Goal: Task Accomplishment & Management: Manage account settings

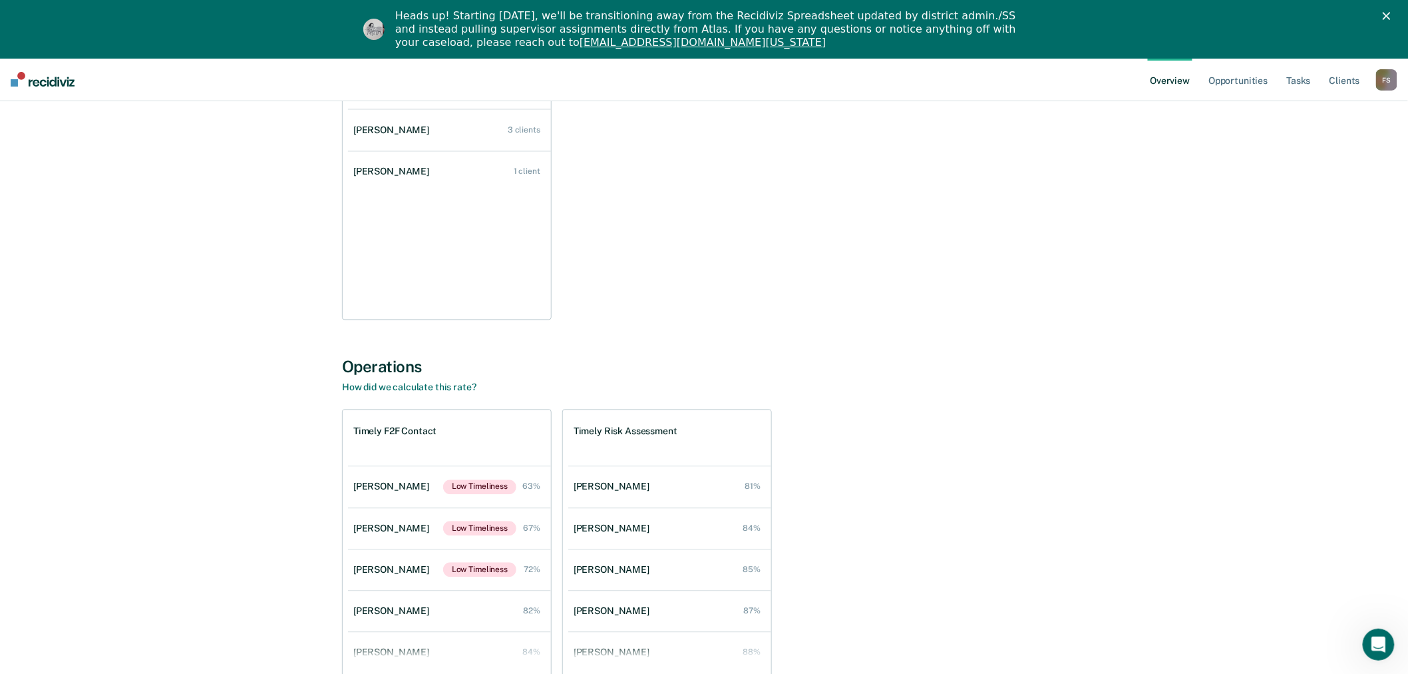
scroll to position [1107, 0]
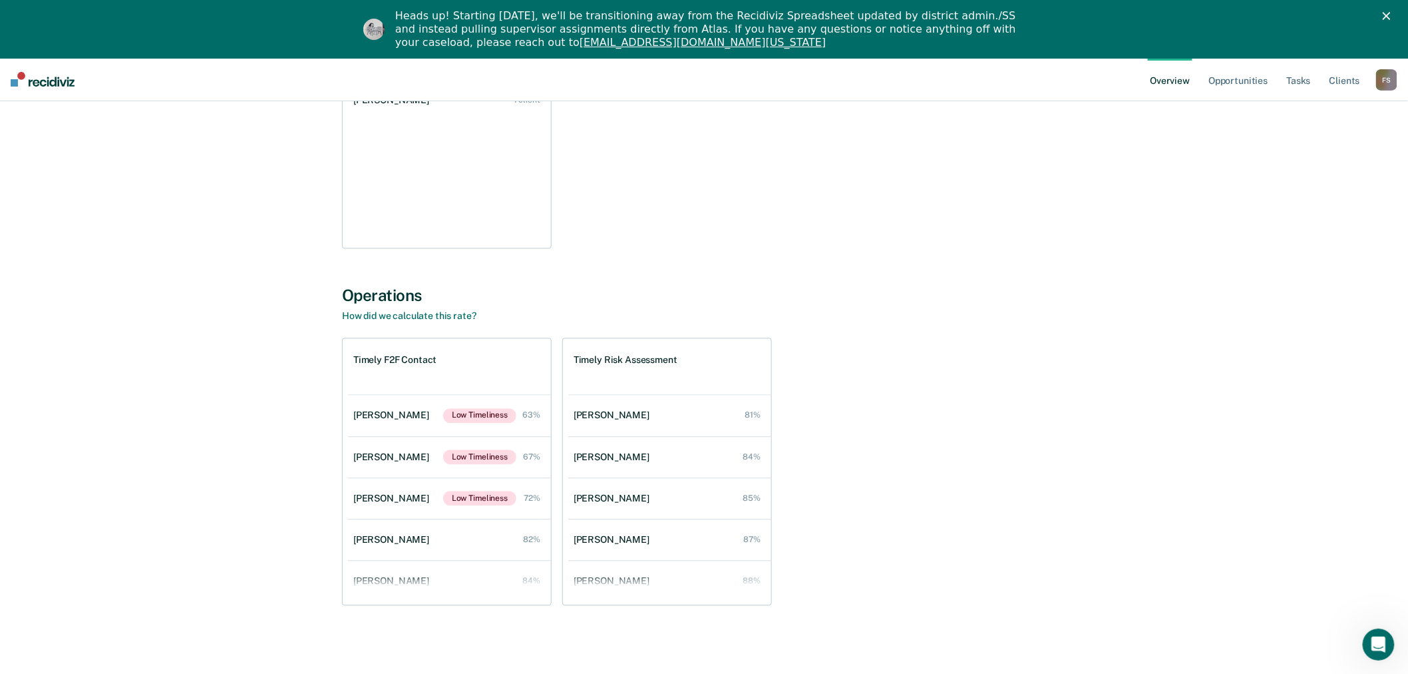
click at [1390, 80] on div "F S" at bounding box center [1386, 79] width 21 height 21
click at [1319, 144] on link "Go to Operations" at bounding box center [1333, 144] width 107 height 11
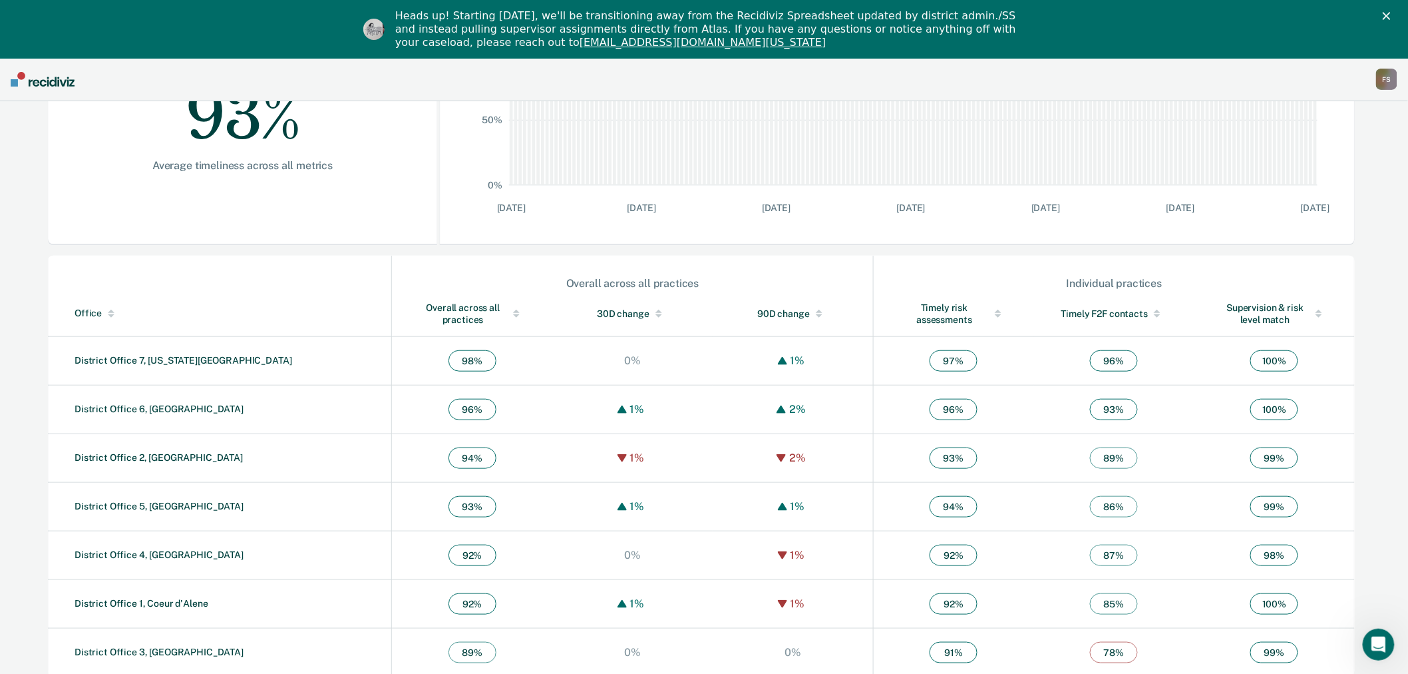
scroll to position [313, 0]
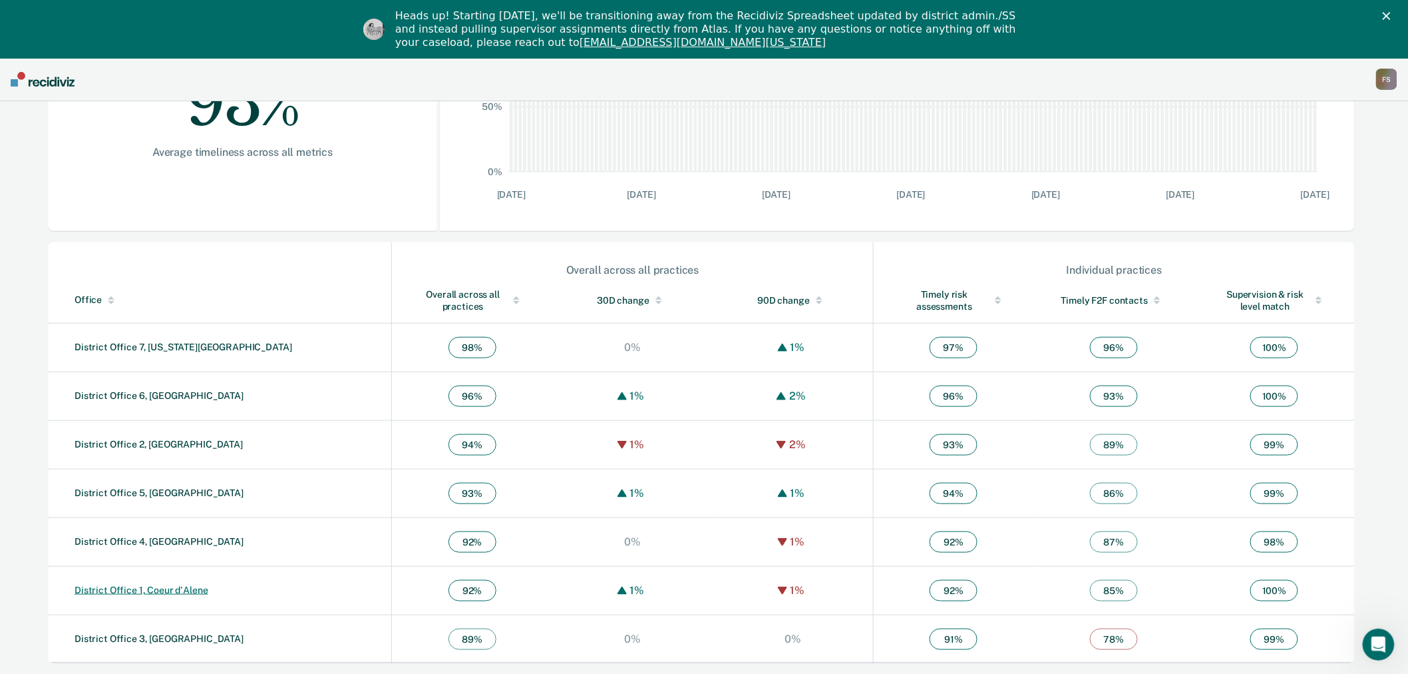
click at [149, 593] on link "District Office 1, Coeur d'Alene" at bounding box center [142, 589] width 134 height 11
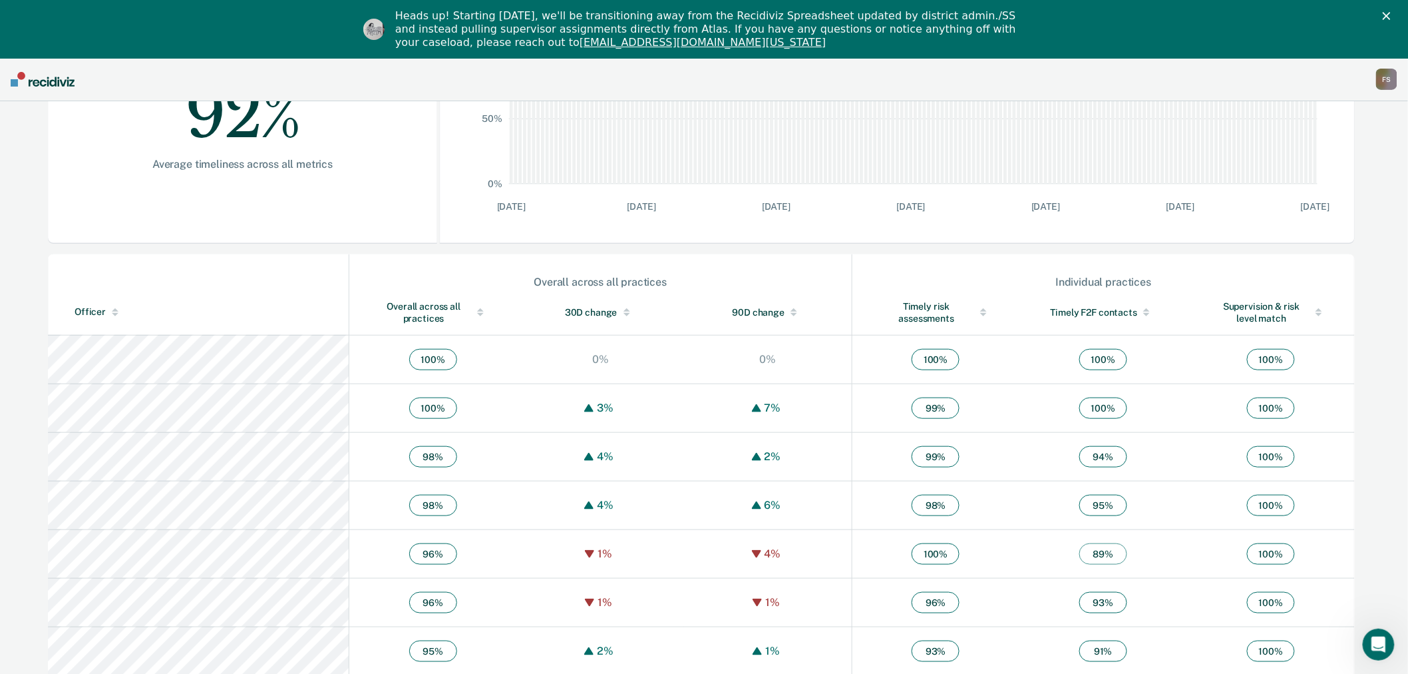
scroll to position [227, 0]
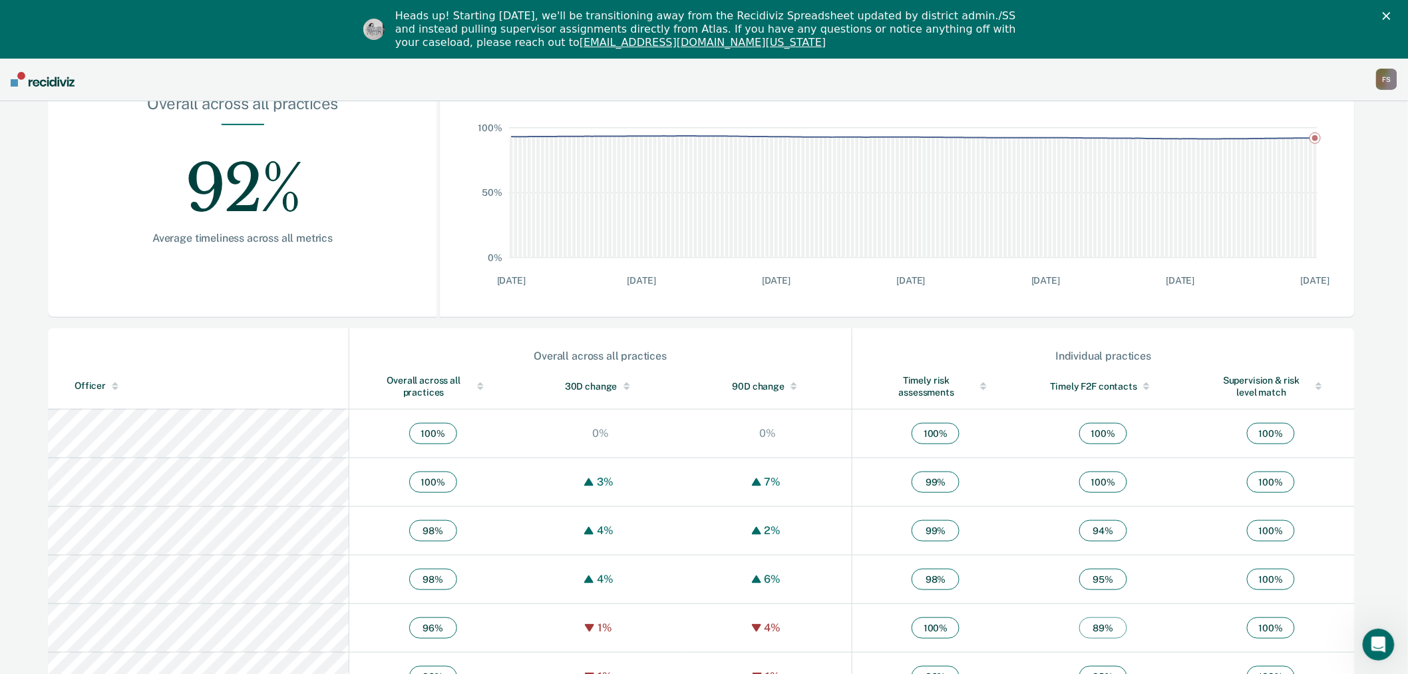
click at [1387, 74] on div "F S" at bounding box center [1386, 79] width 21 height 21
click at [1315, 158] on link "Go to Workflows" at bounding box center [1333, 161] width 107 height 11
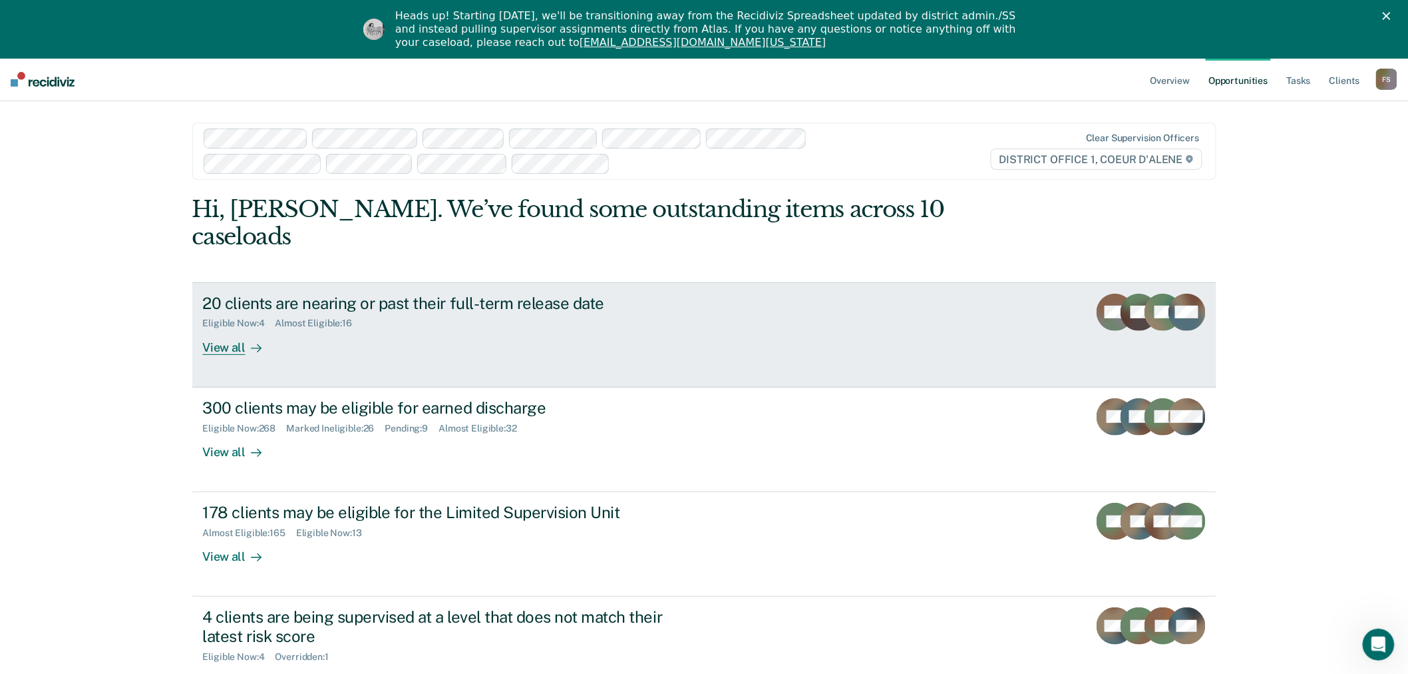
click at [227, 329] on div "View all" at bounding box center [240, 342] width 75 height 26
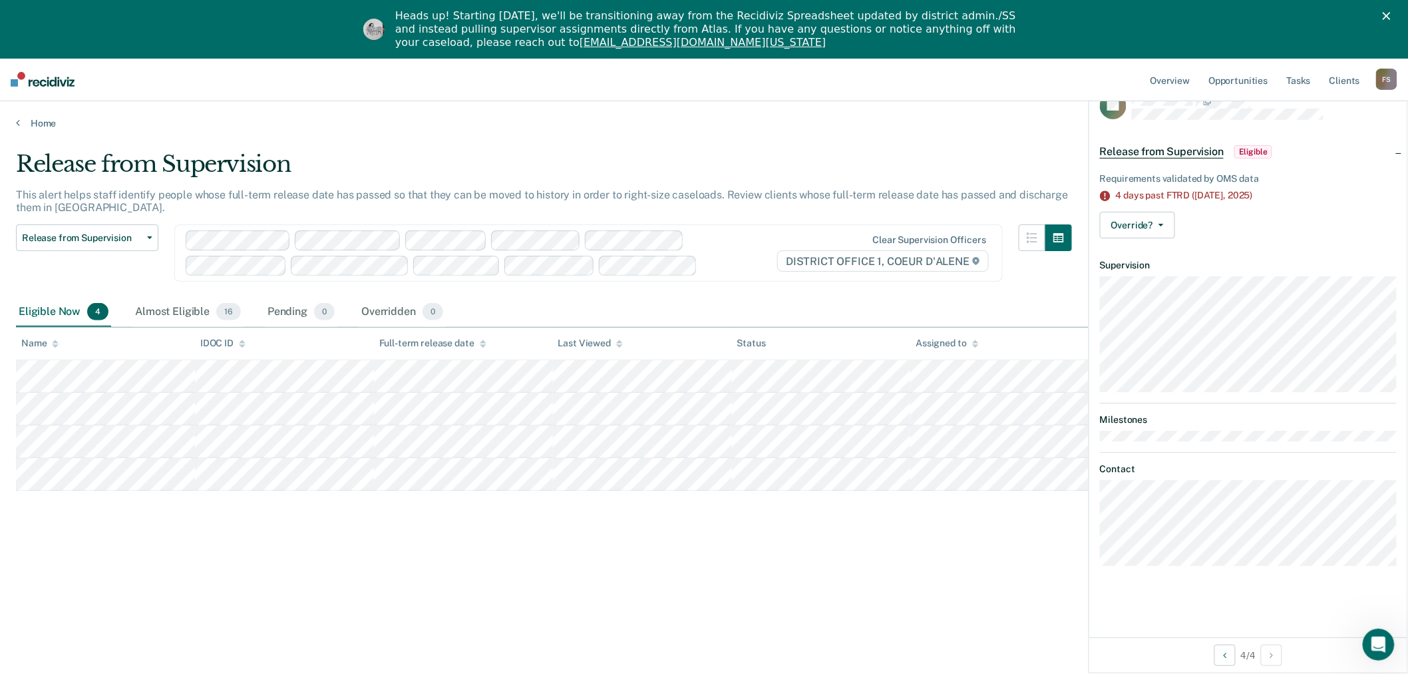
click at [616, 517] on div "Release from Supervision This alert helps staff identify people whose full-term…" at bounding box center [704, 391] width 1376 height 482
click at [191, 311] on div "Almost Eligible 16" at bounding box center [187, 312] width 111 height 29
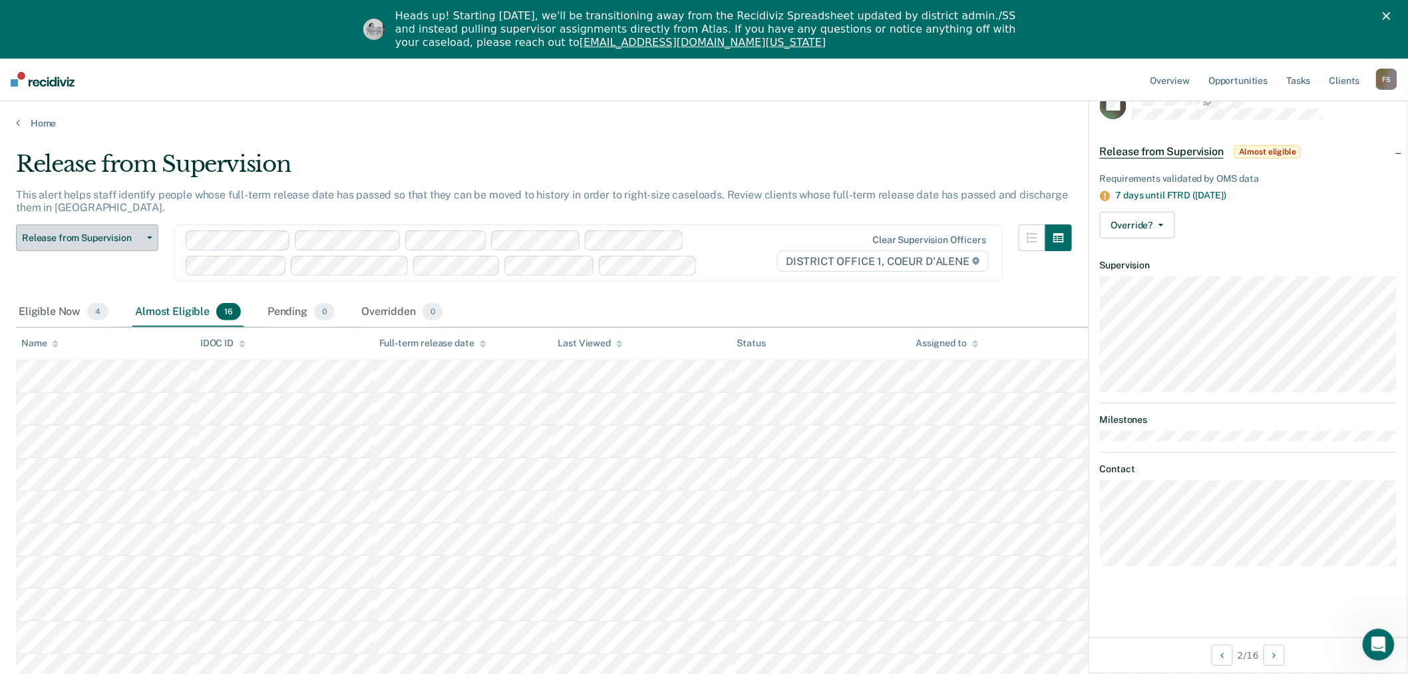
click at [149, 233] on button "Release from Supervision" at bounding box center [87, 237] width 142 height 27
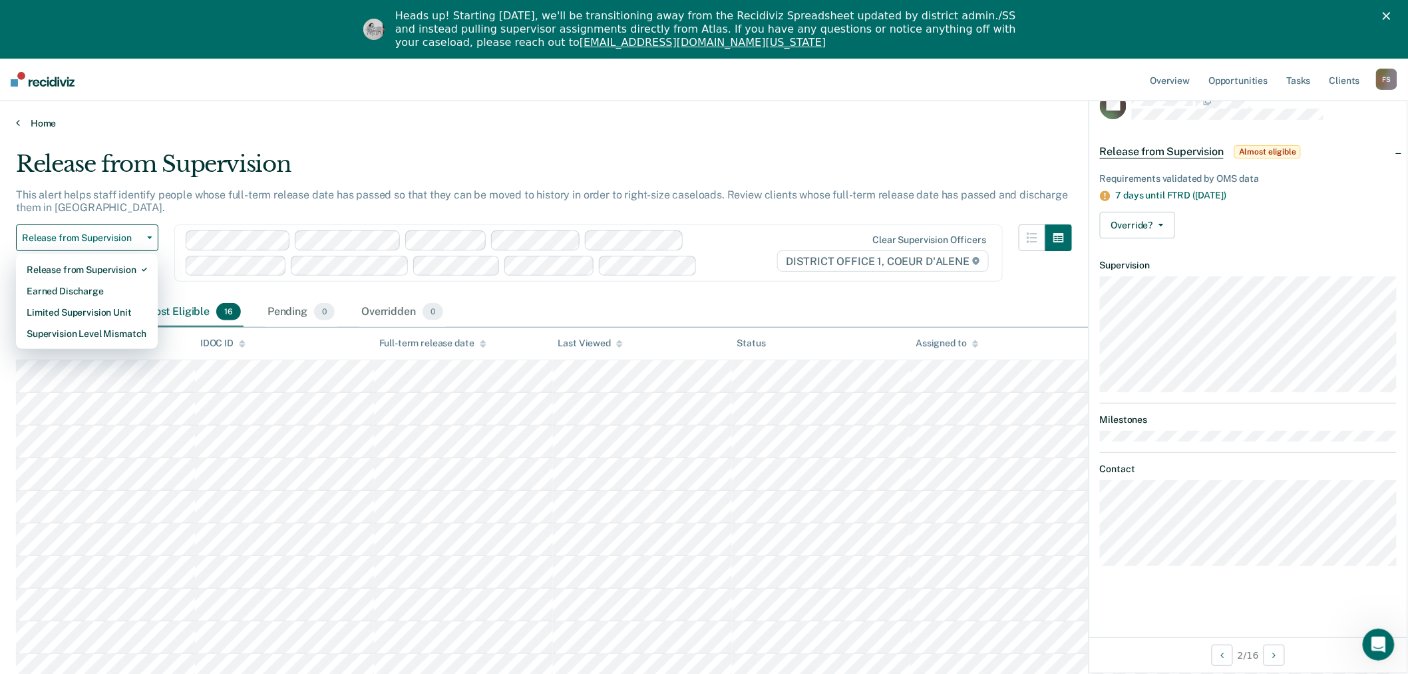
click at [18, 121] on icon at bounding box center [18, 122] width 4 height 11
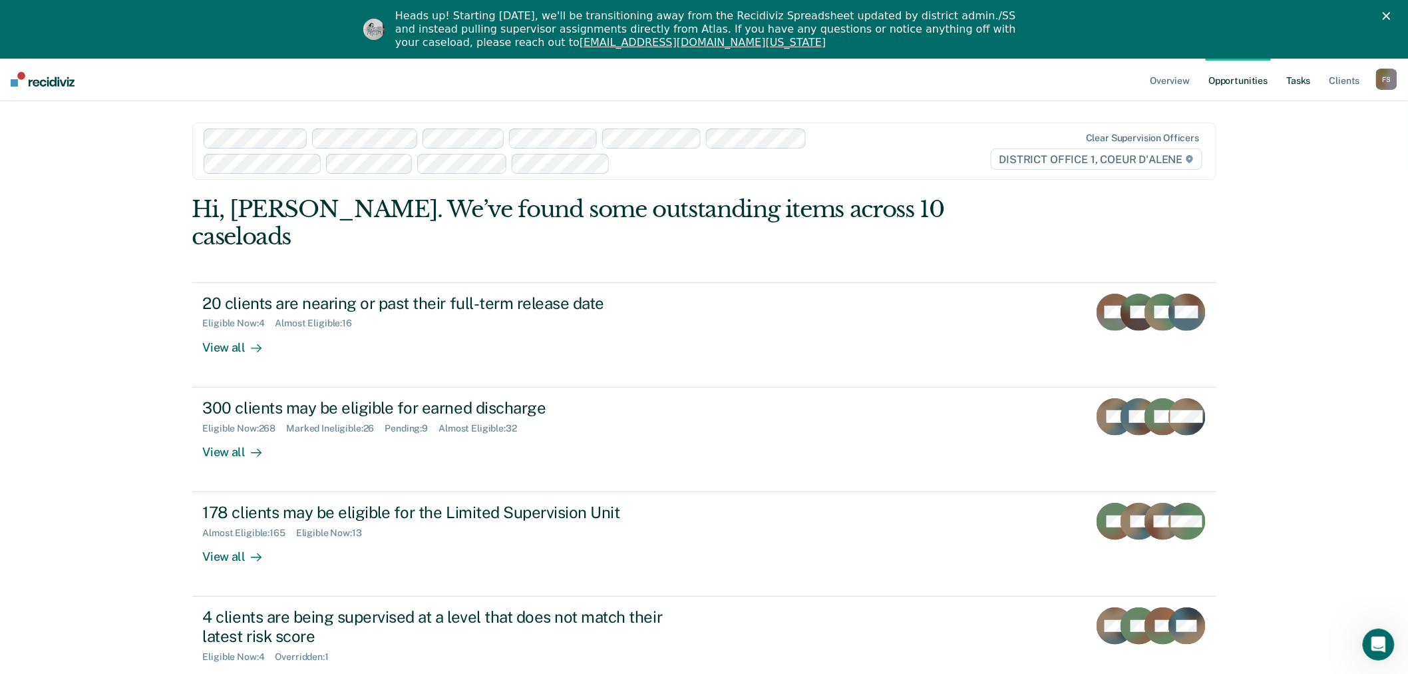
click at [1300, 81] on link "Tasks" at bounding box center [1299, 79] width 29 height 43
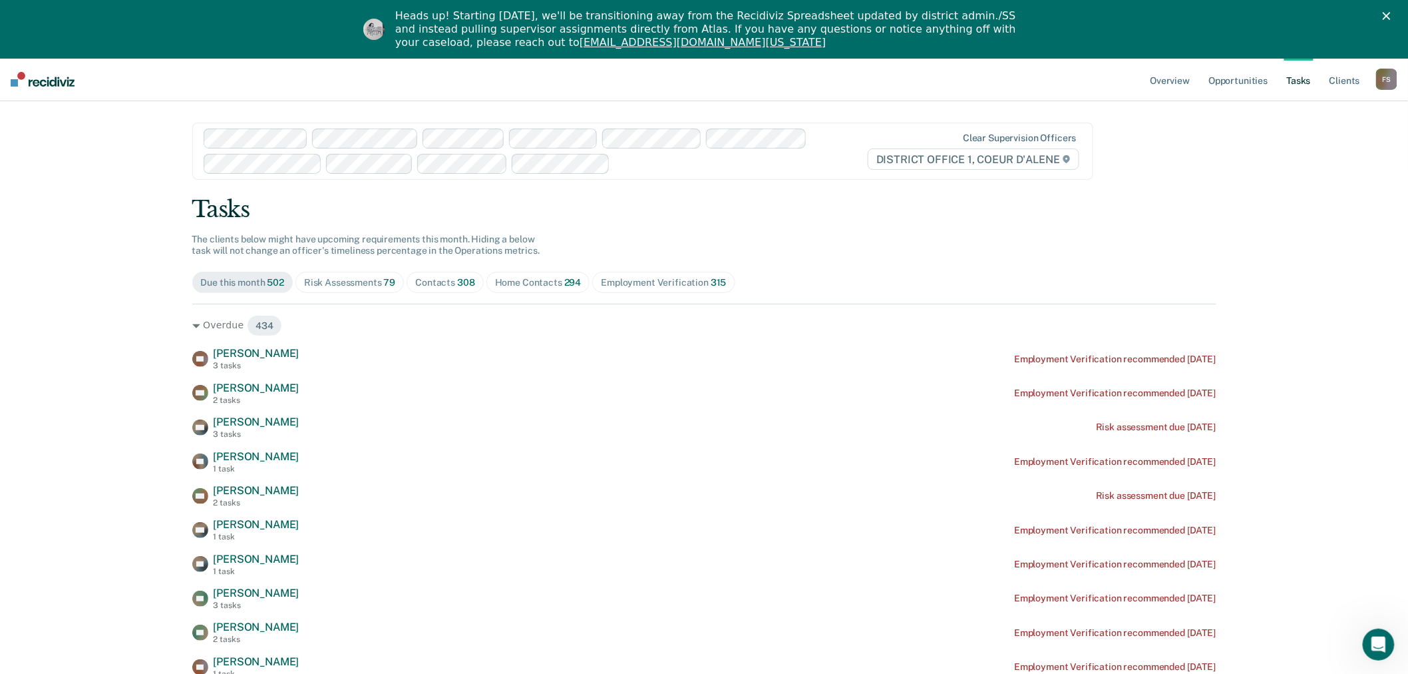
click at [437, 283] on div "Contacts 308" at bounding box center [444, 282] width 59 height 11
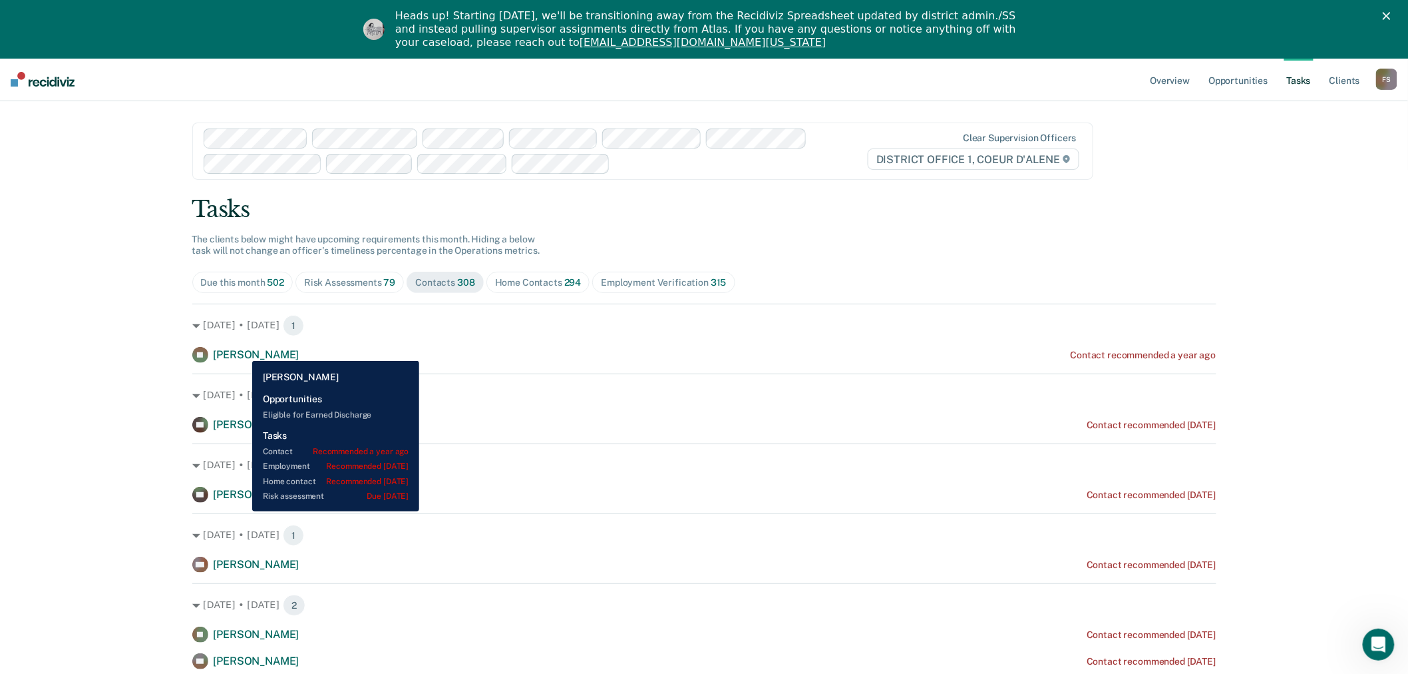
click at [242, 351] on span "[PERSON_NAME]" at bounding box center [257, 354] width 86 height 13
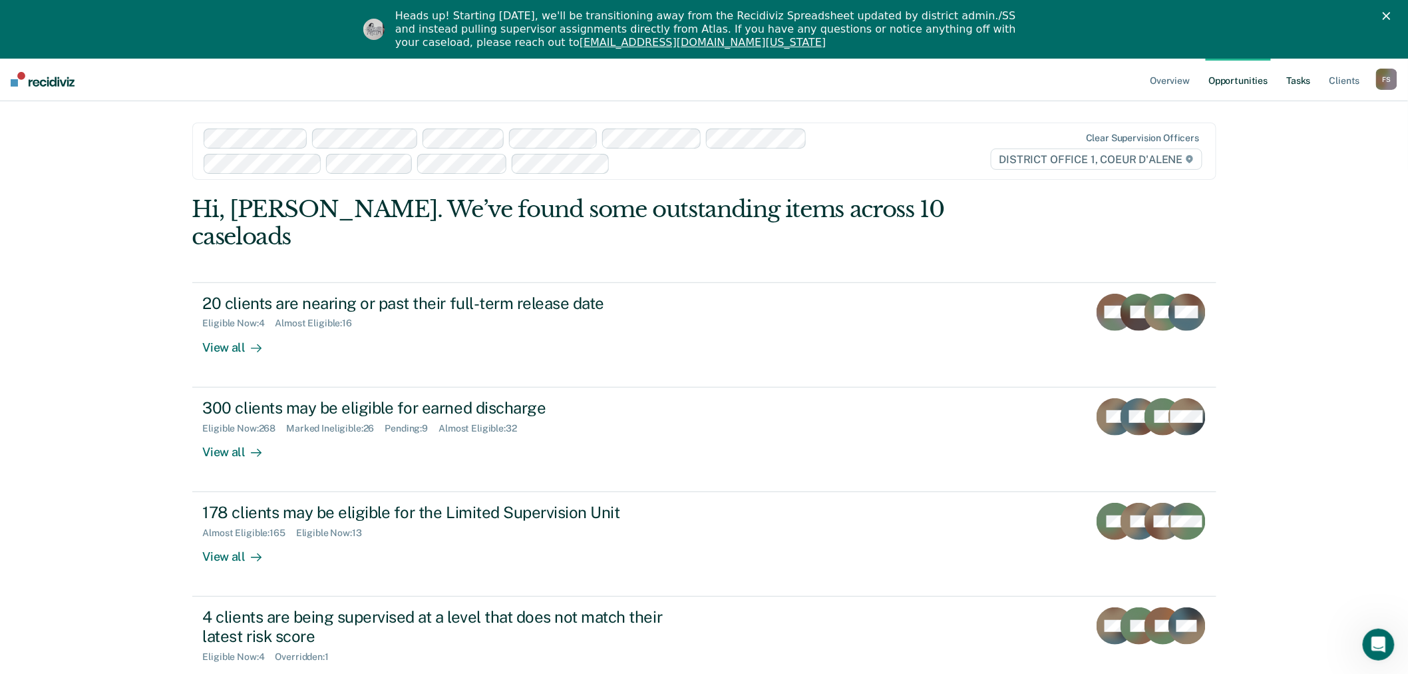
click at [1292, 81] on link "Tasks" at bounding box center [1299, 79] width 29 height 43
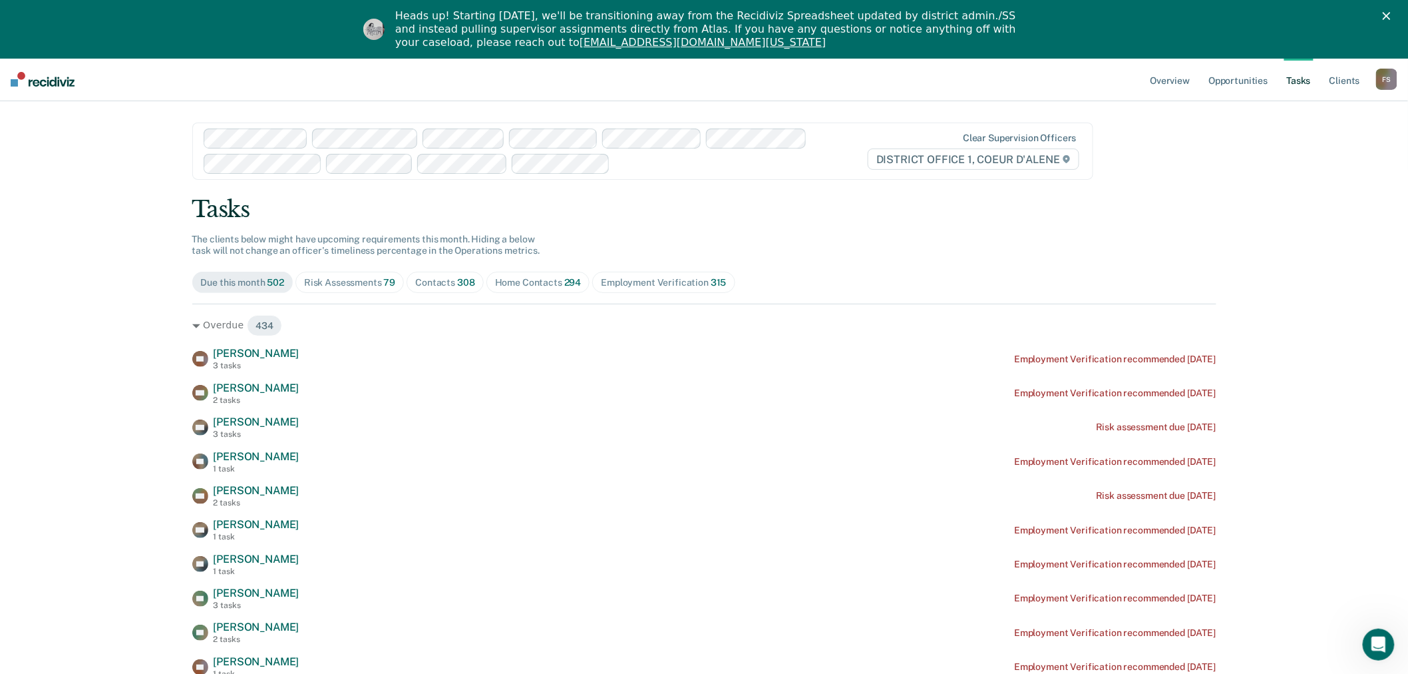
click at [443, 283] on div "Contacts 308" at bounding box center [444, 282] width 59 height 11
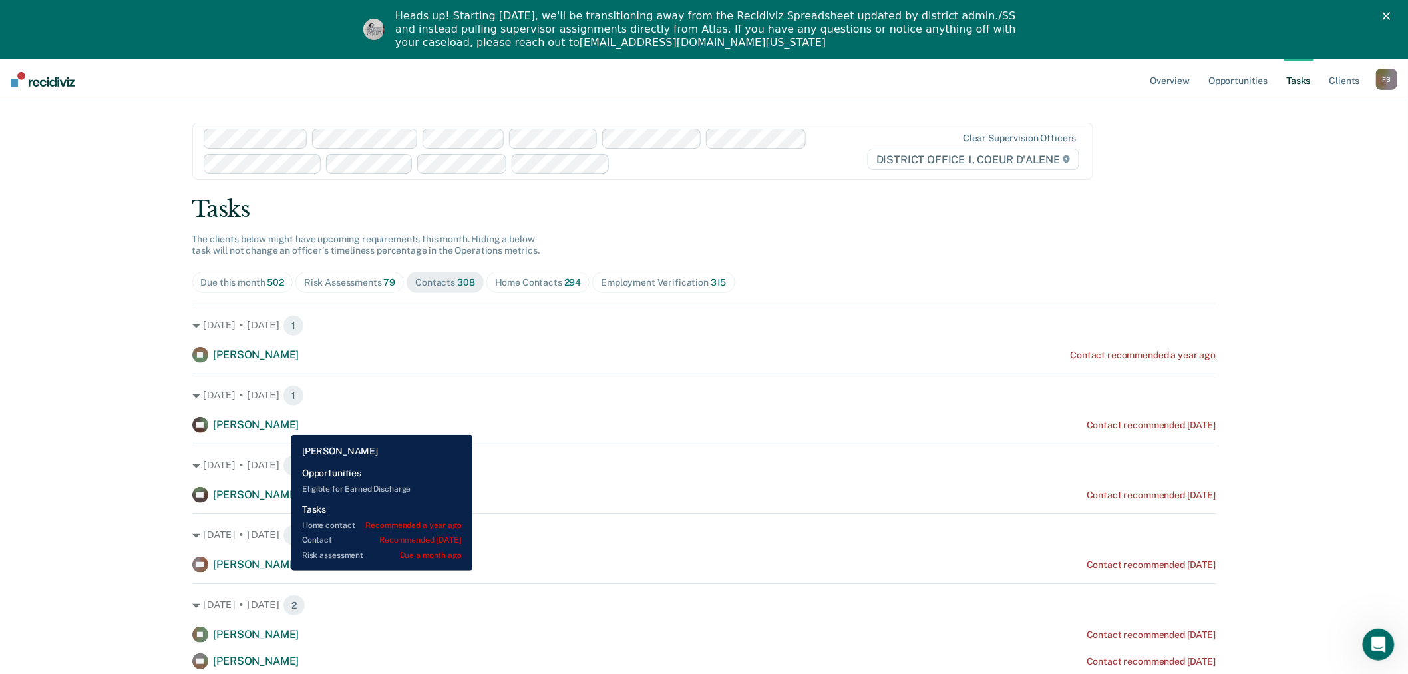
click at [282, 425] on span "[PERSON_NAME]" at bounding box center [257, 424] width 86 height 13
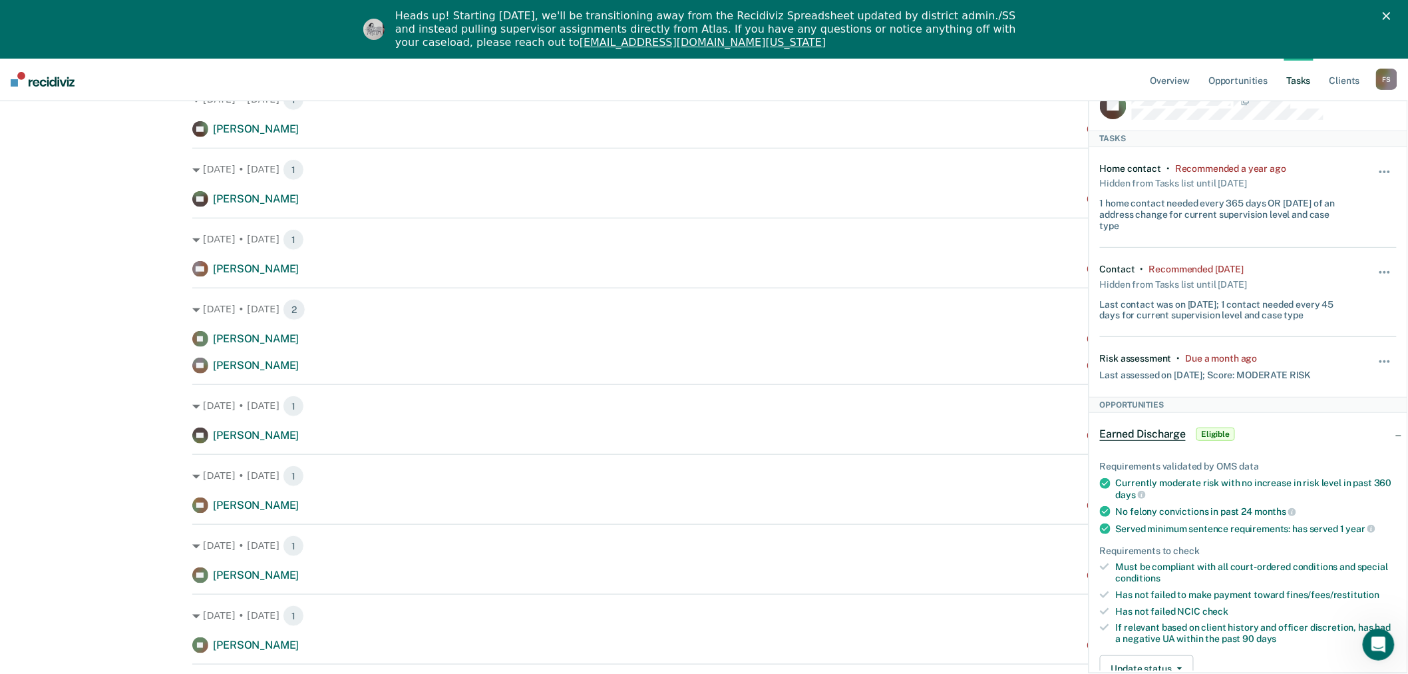
scroll to position [369, 0]
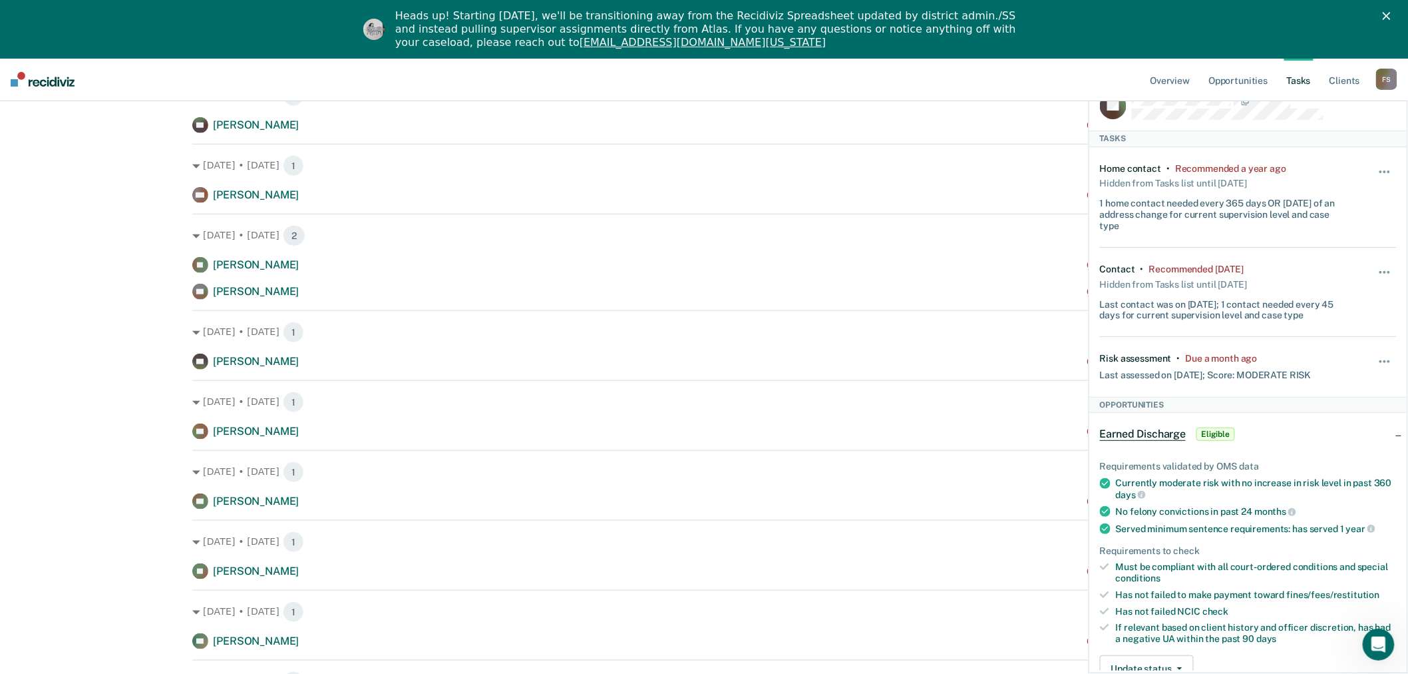
click at [1389, 81] on div "F S" at bounding box center [1386, 79] width 21 height 21
click at [1316, 143] on link "Go to Operations" at bounding box center [1333, 145] width 107 height 11
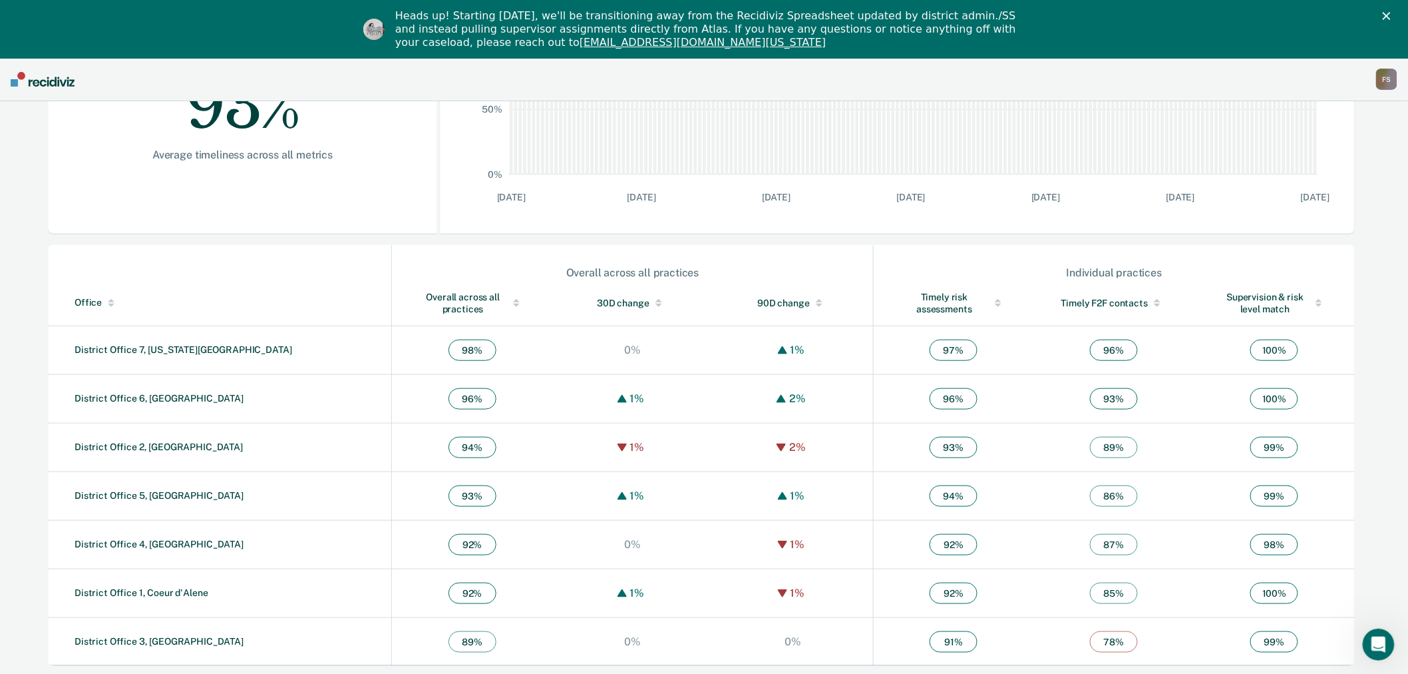
scroll to position [313, 0]
click at [155, 588] on link "District Office 1, Coeur d'Alene" at bounding box center [142, 589] width 134 height 11
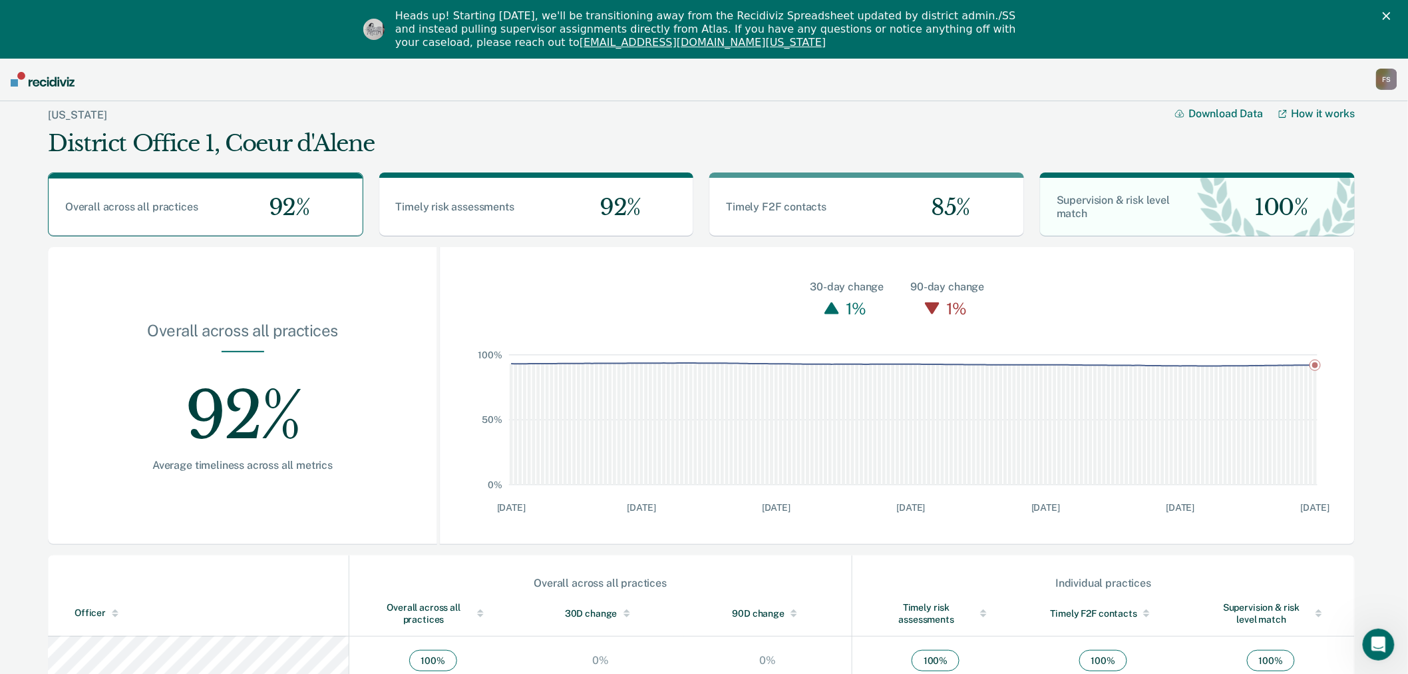
click at [1379, 81] on div "F S" at bounding box center [1386, 79] width 21 height 21
click at [1328, 158] on link "Go to Workflows" at bounding box center [1333, 161] width 107 height 11
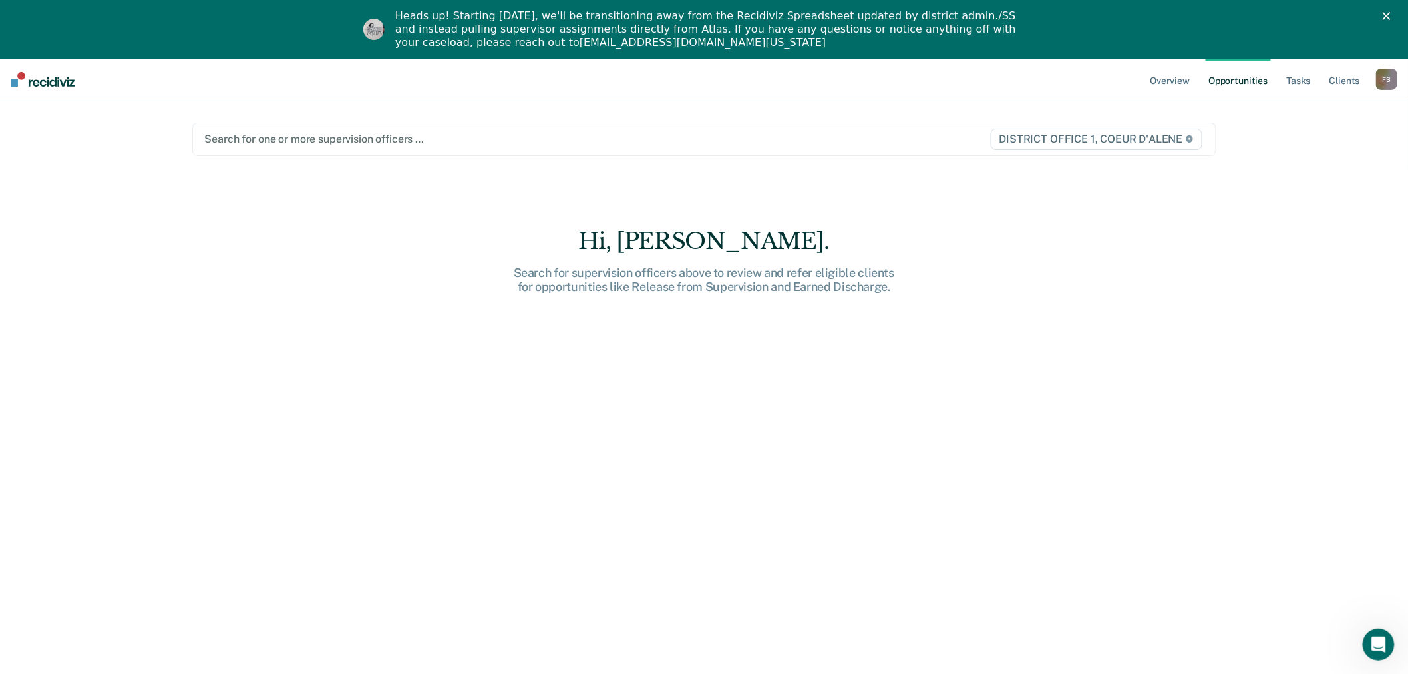
click at [344, 148] on div "Search for one or more supervision officers … DISTRICT OFFICE 1, COEUR D'ALENE" at bounding box center [704, 138] width 1024 height 33
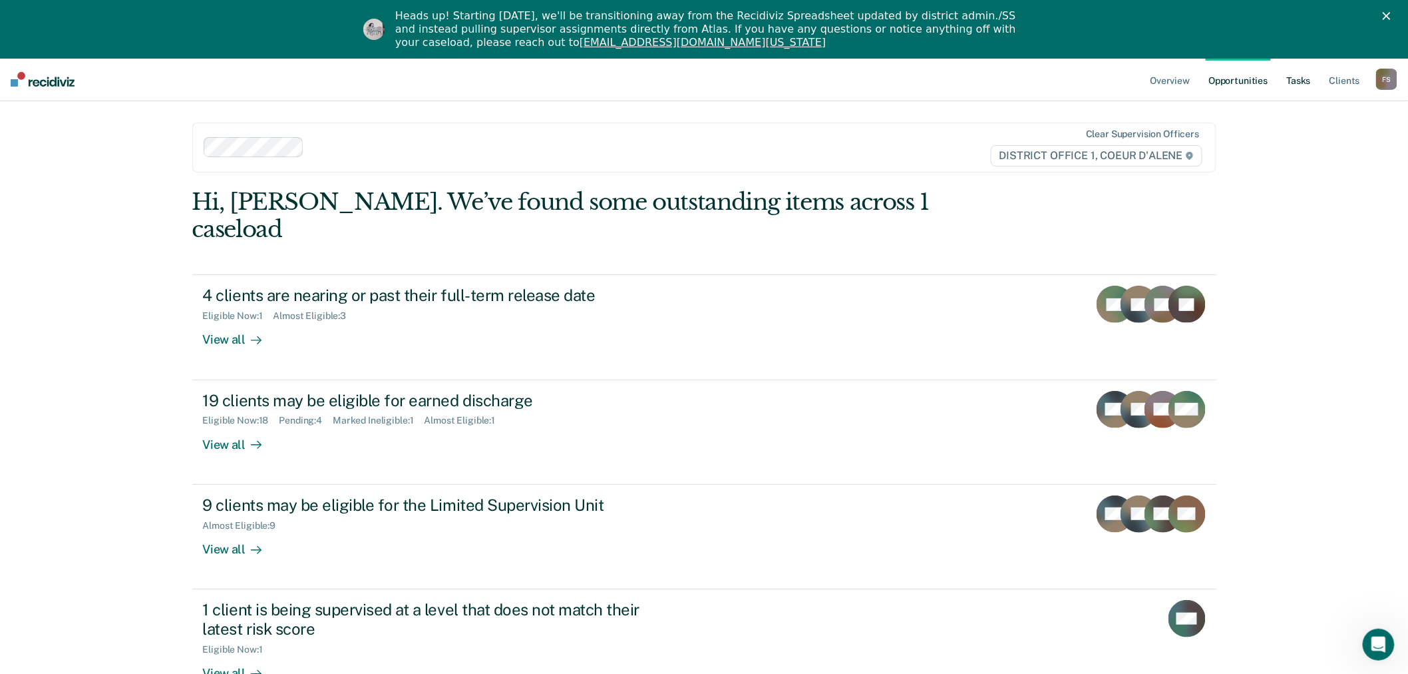
click at [1293, 78] on link "Tasks" at bounding box center [1299, 79] width 29 height 43
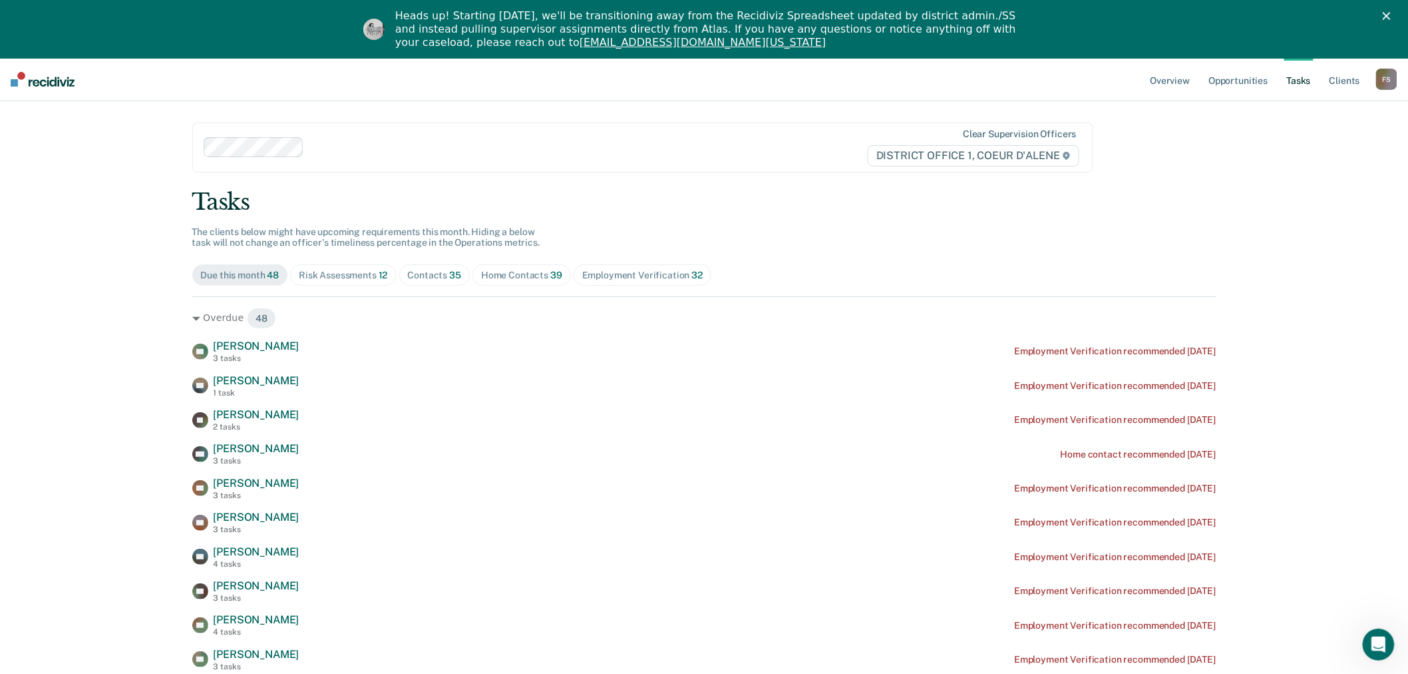
click at [423, 278] on div "Contacts 35" at bounding box center [435, 275] width 54 height 11
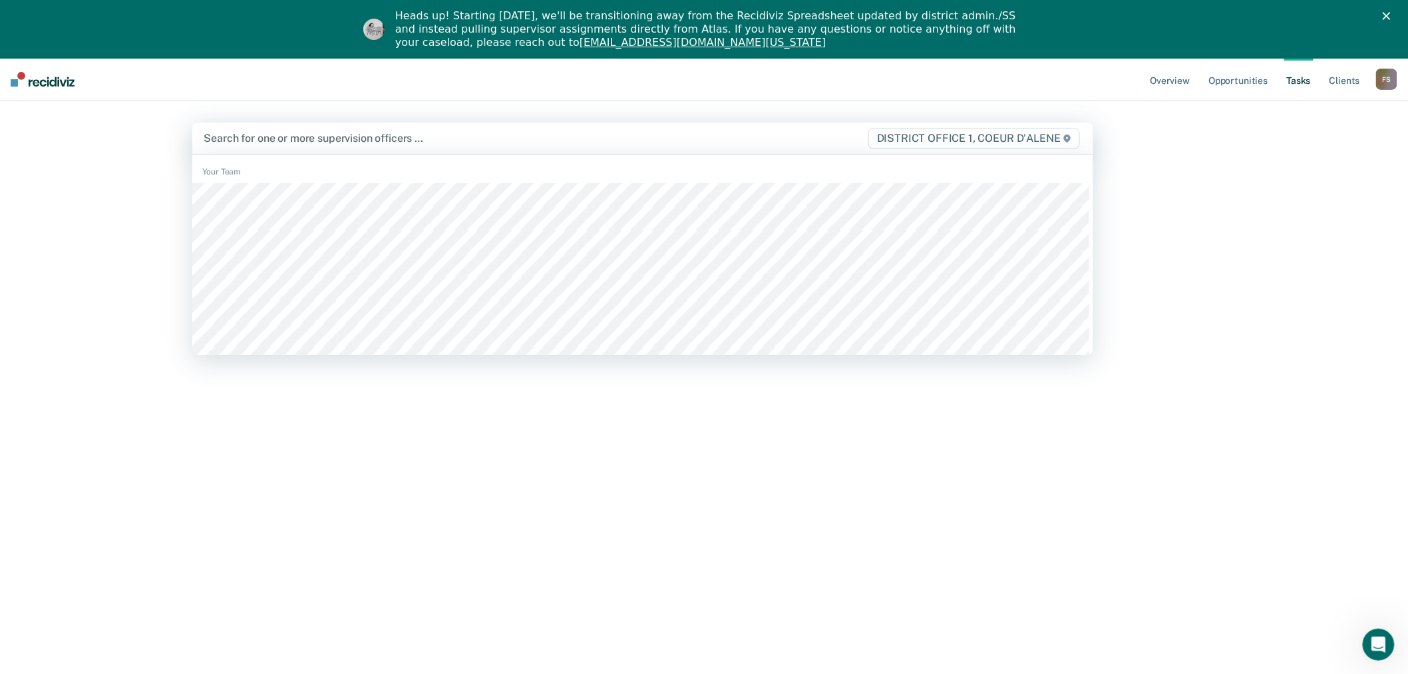
click at [362, 146] on div at bounding box center [511, 137] width 614 height 15
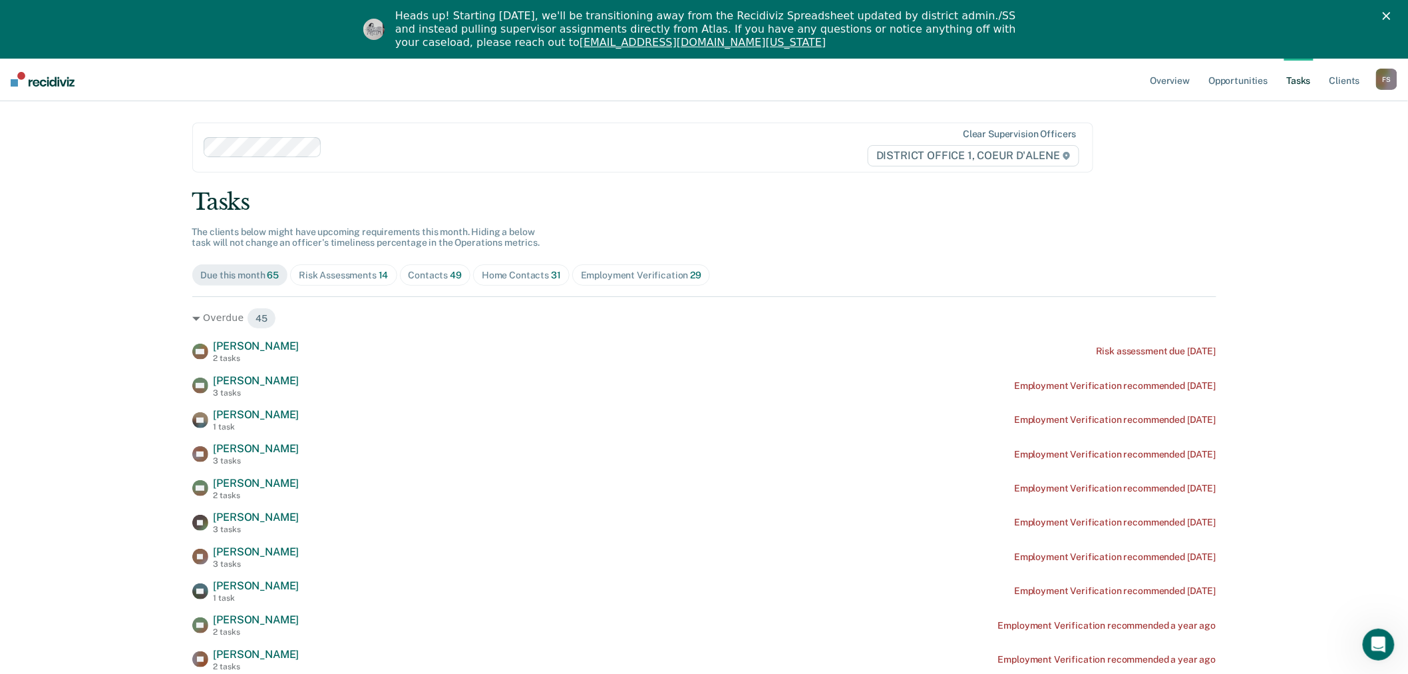
click at [442, 277] on div "Contacts 49" at bounding box center [436, 275] width 54 height 11
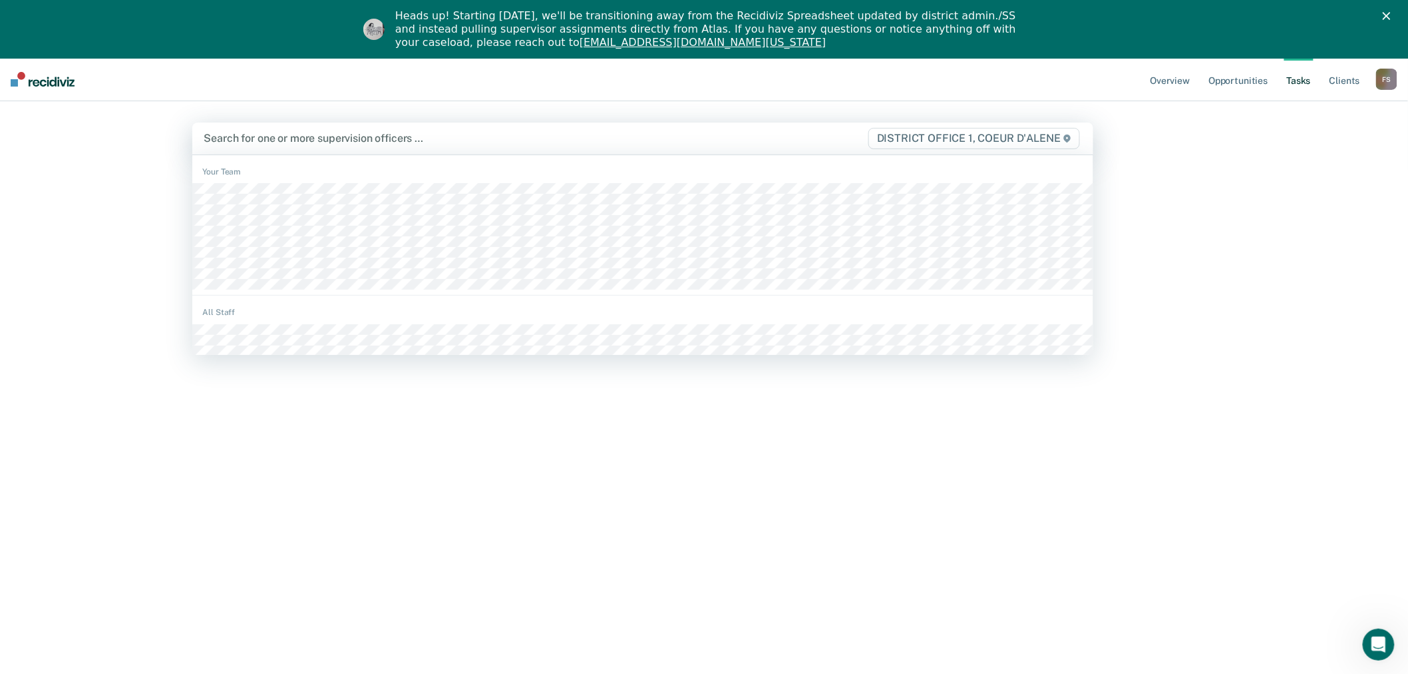
click at [316, 144] on div at bounding box center [511, 137] width 614 height 15
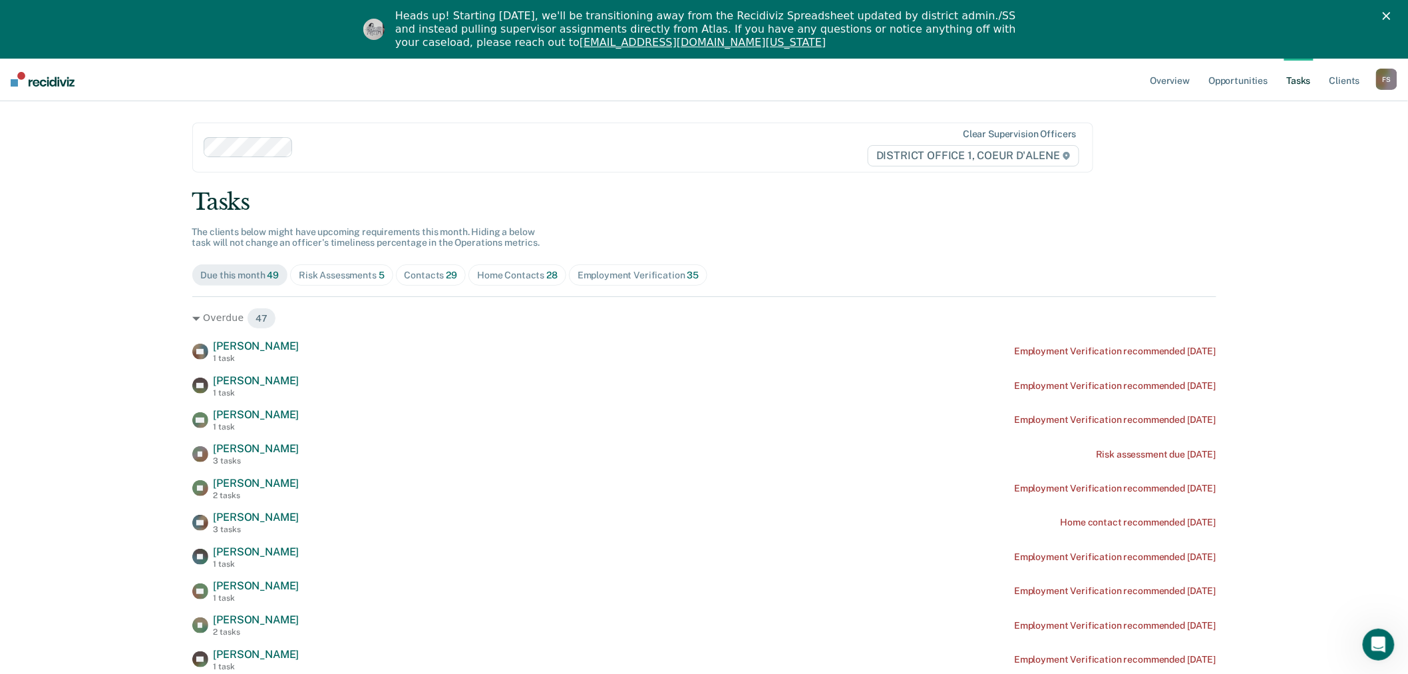
click at [433, 267] on span "Contacts 29" at bounding box center [431, 274] width 71 height 21
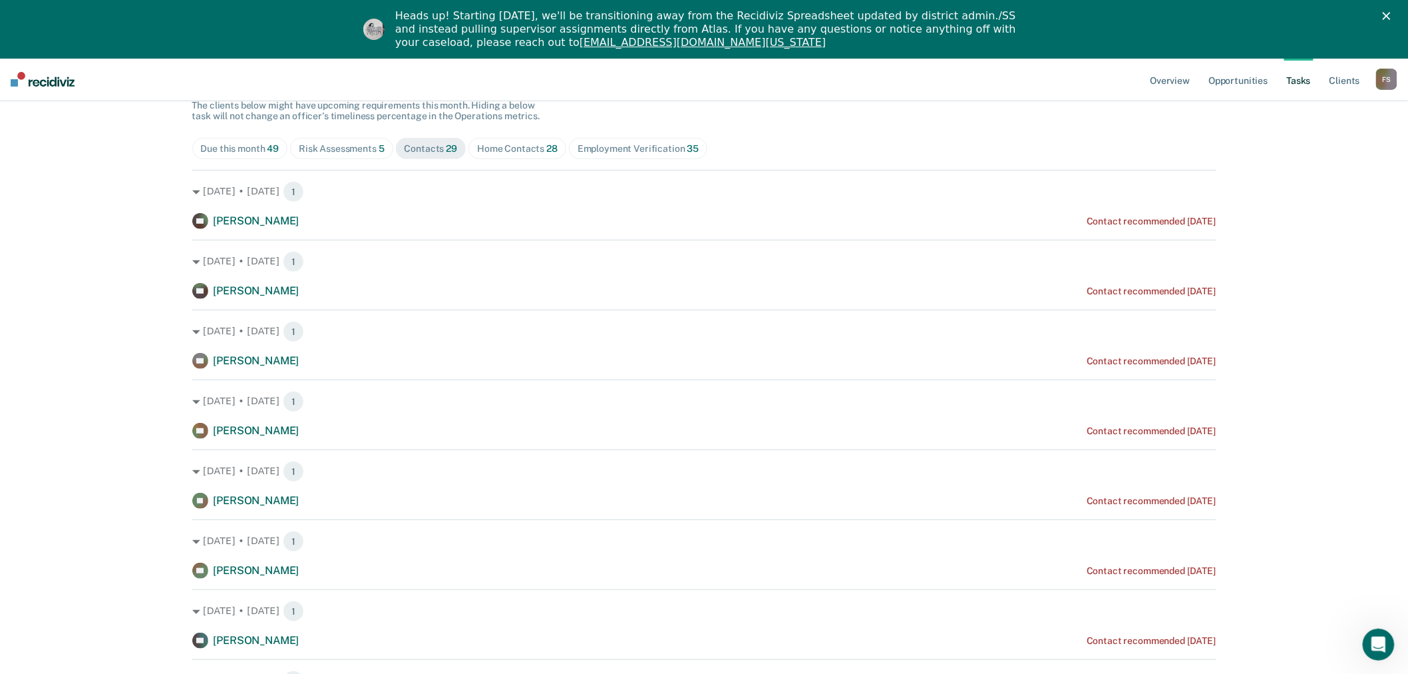
scroll to position [0, 0]
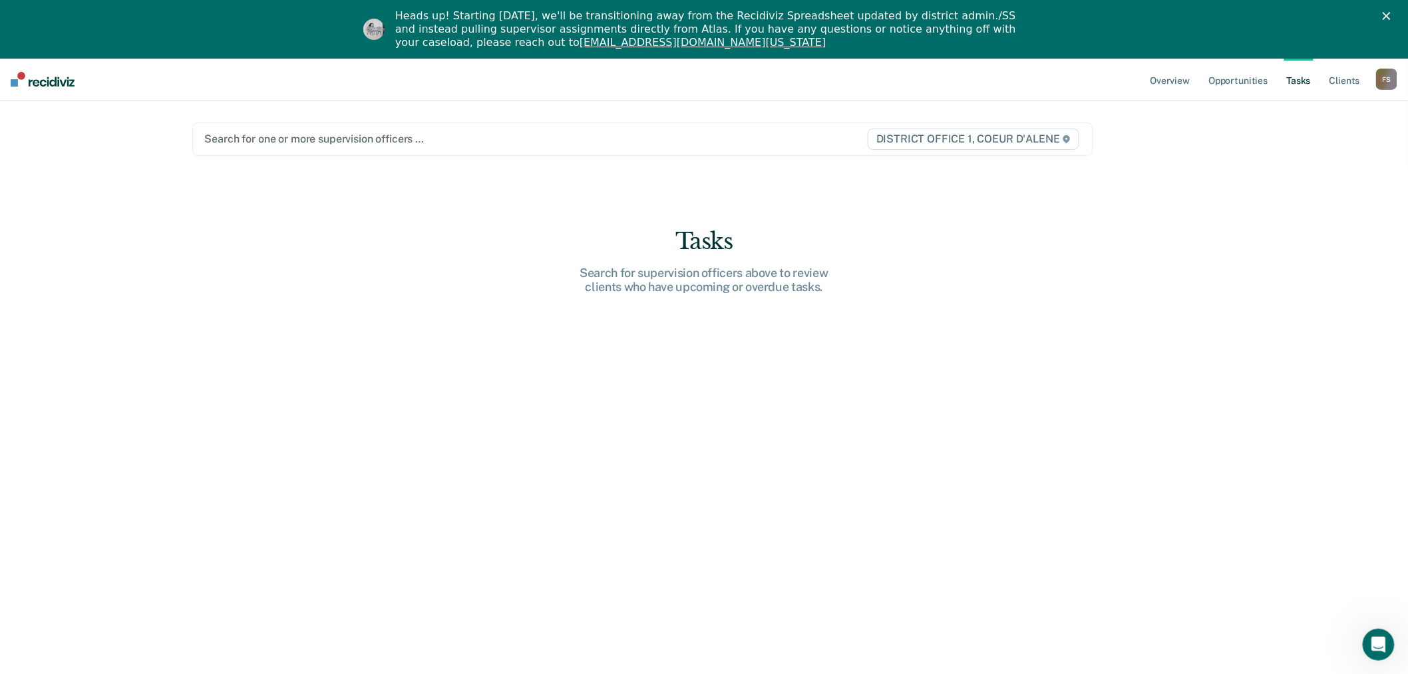
click at [277, 148] on div "Search for one or more supervision officers …" at bounding box center [511, 139] width 615 height 18
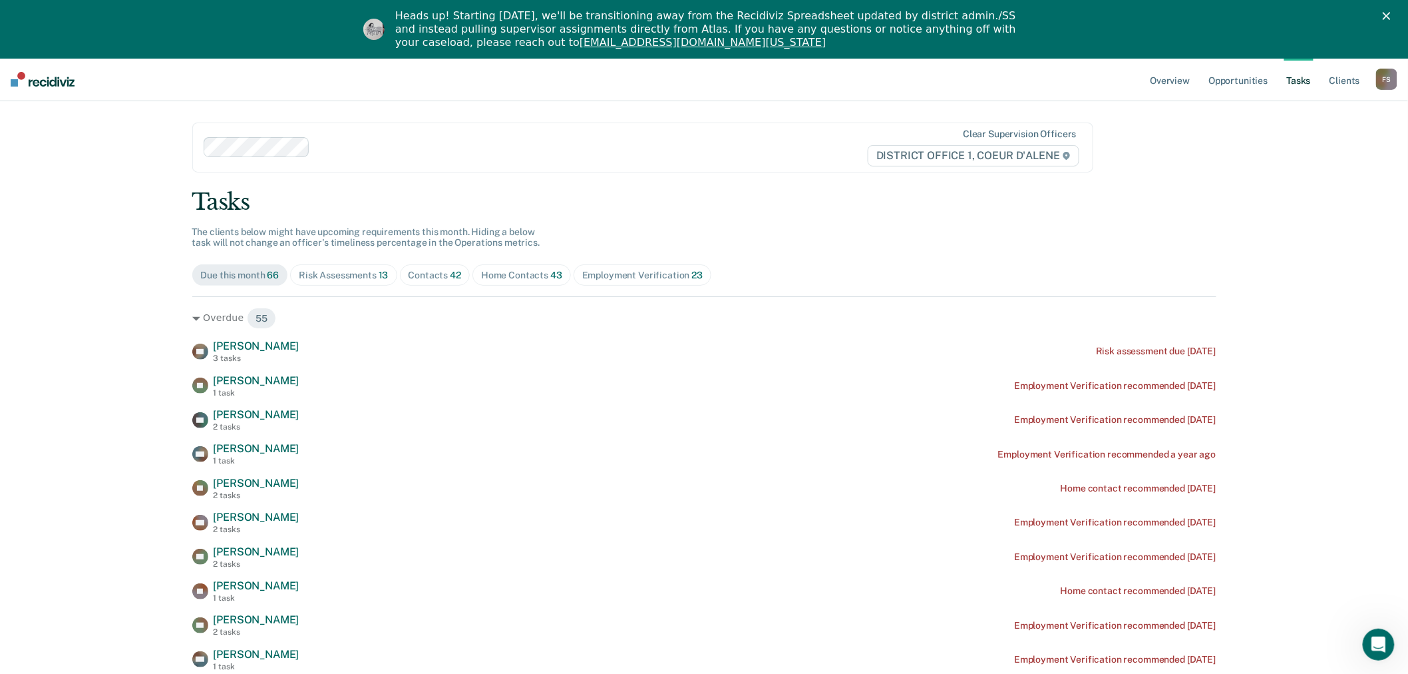
click at [431, 276] on div "Contacts 42" at bounding box center [435, 275] width 53 height 11
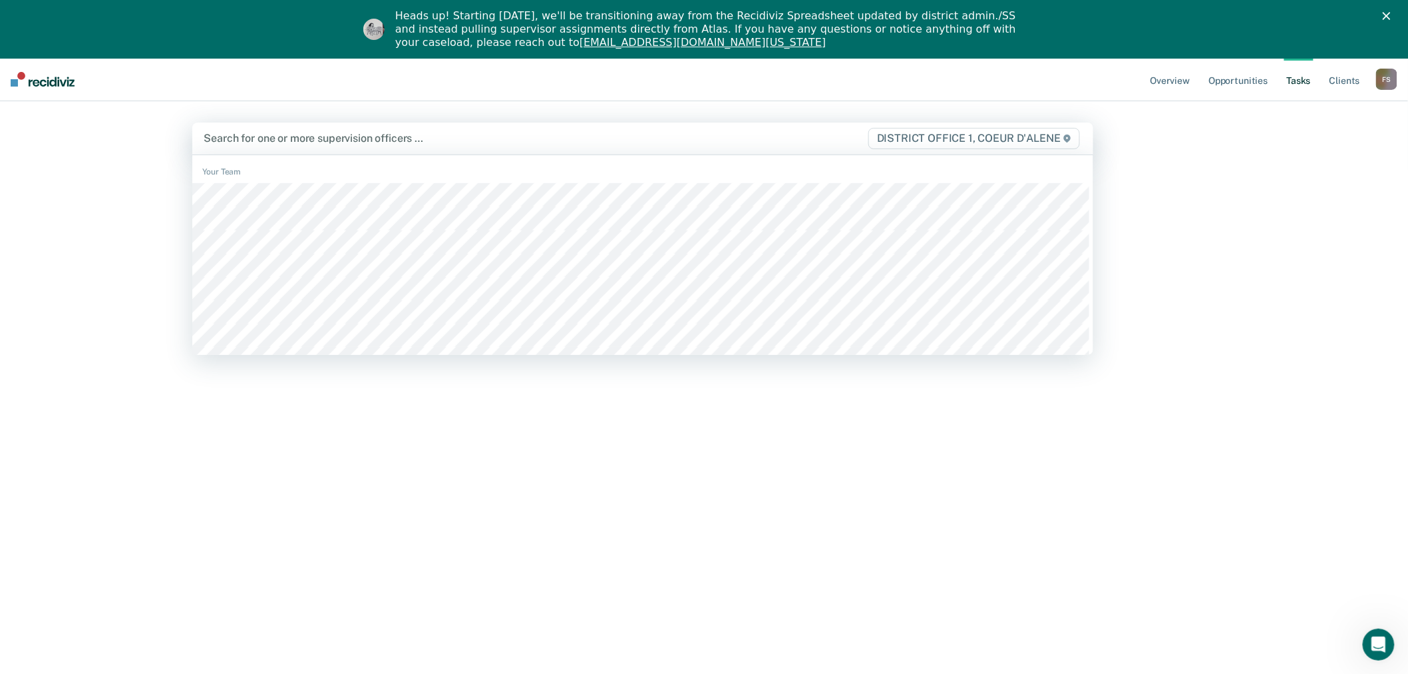
click at [297, 147] on div "Search for one or more supervision officers …" at bounding box center [511, 138] width 616 height 18
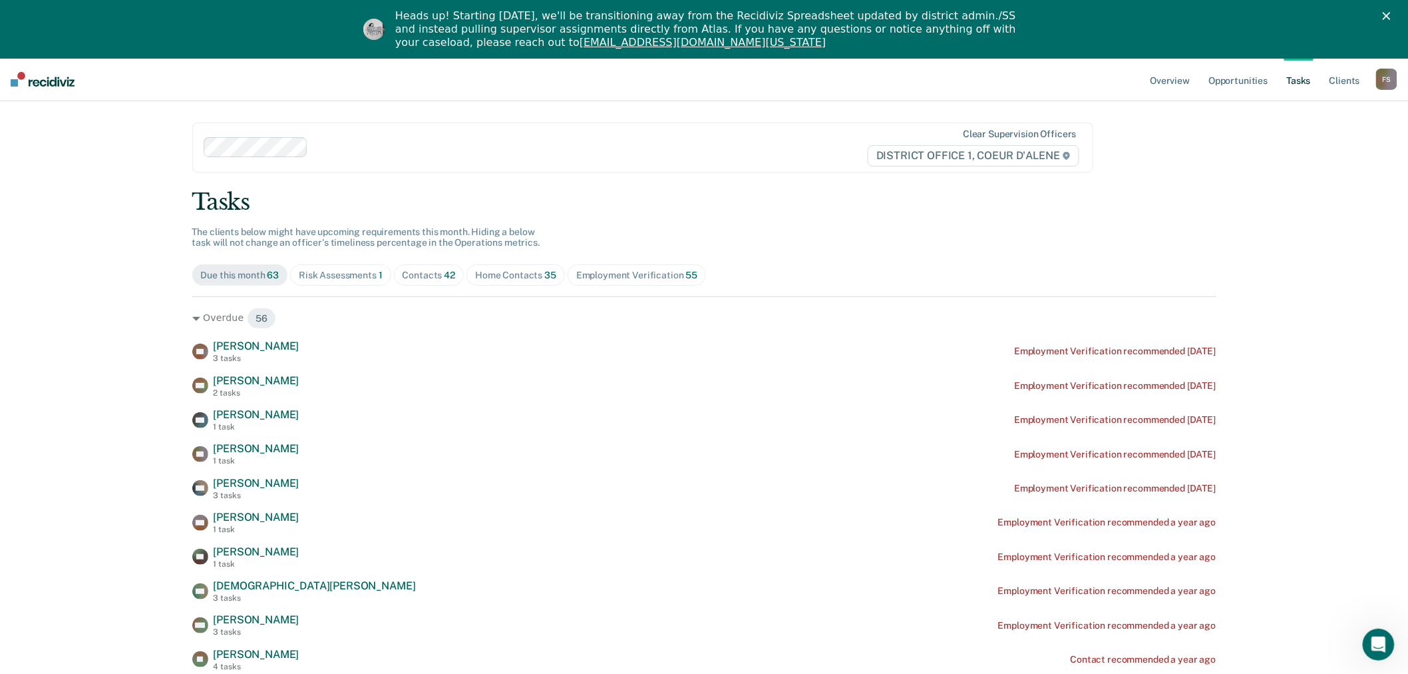
click at [415, 276] on div "Contacts 42" at bounding box center [429, 275] width 53 height 11
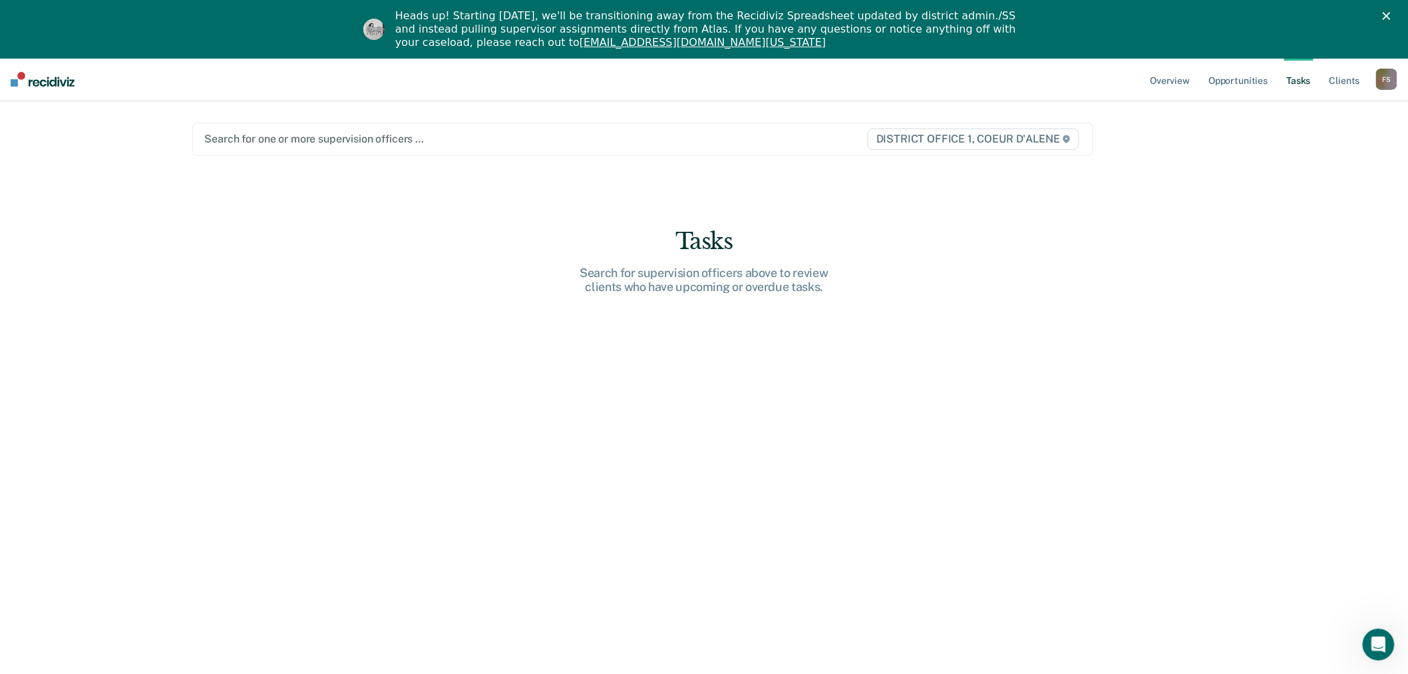
click at [290, 149] on div "Search for one or more supervision officers … DISTRICT OFFICE 1, COEUR D'ALENE" at bounding box center [642, 138] width 901 height 33
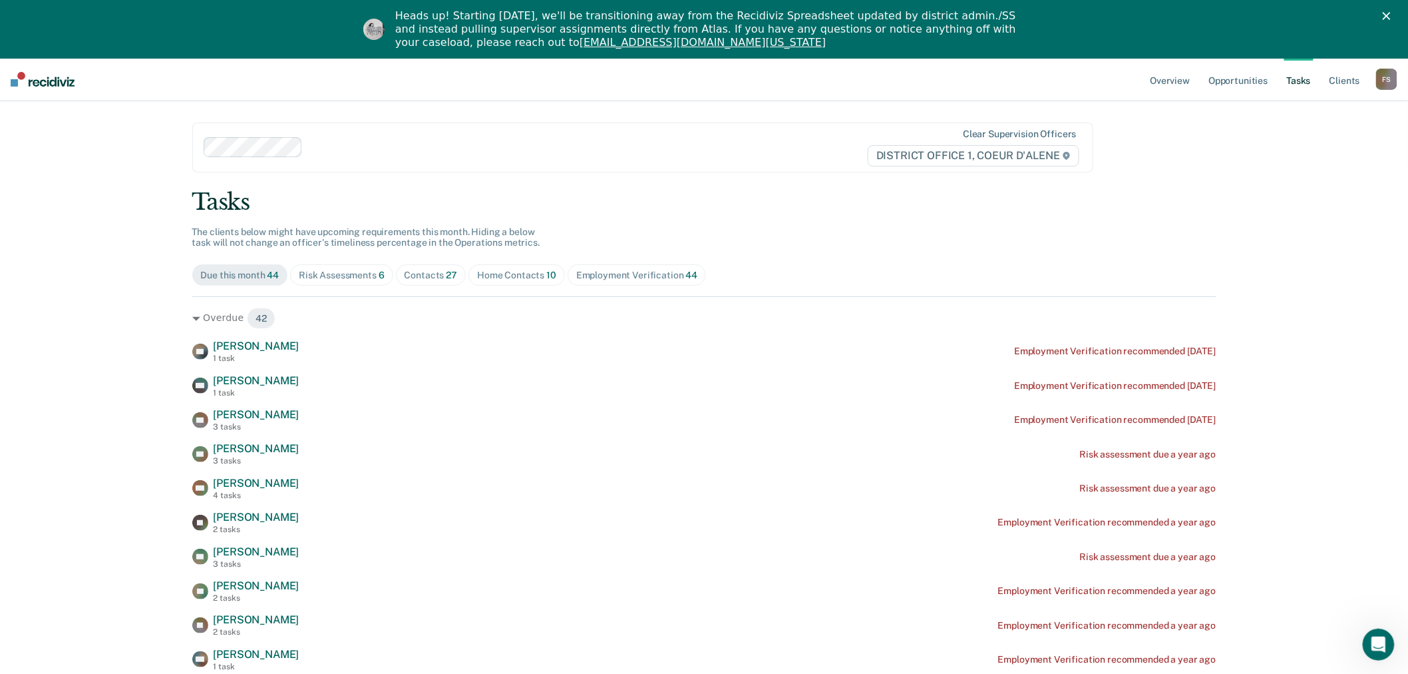
click at [423, 275] on div "Contacts 27" at bounding box center [431, 275] width 53 height 11
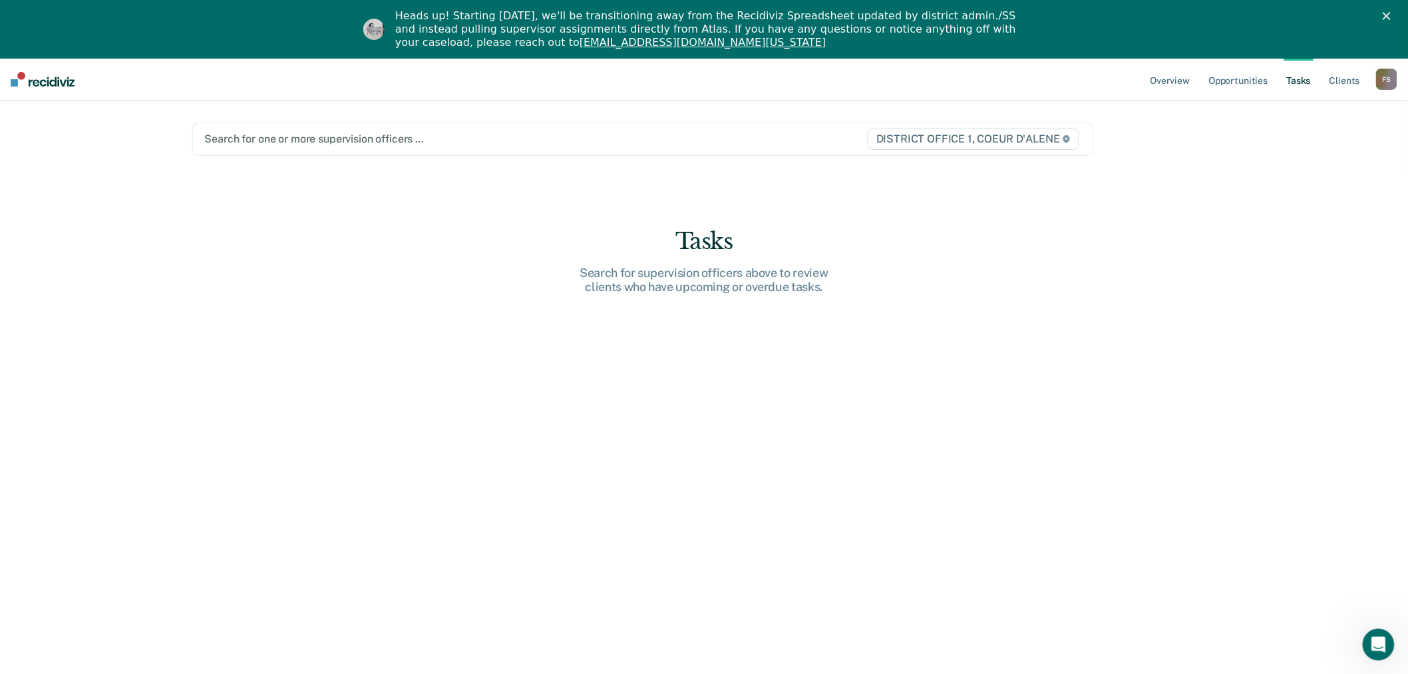
click at [308, 144] on div at bounding box center [511, 138] width 612 height 15
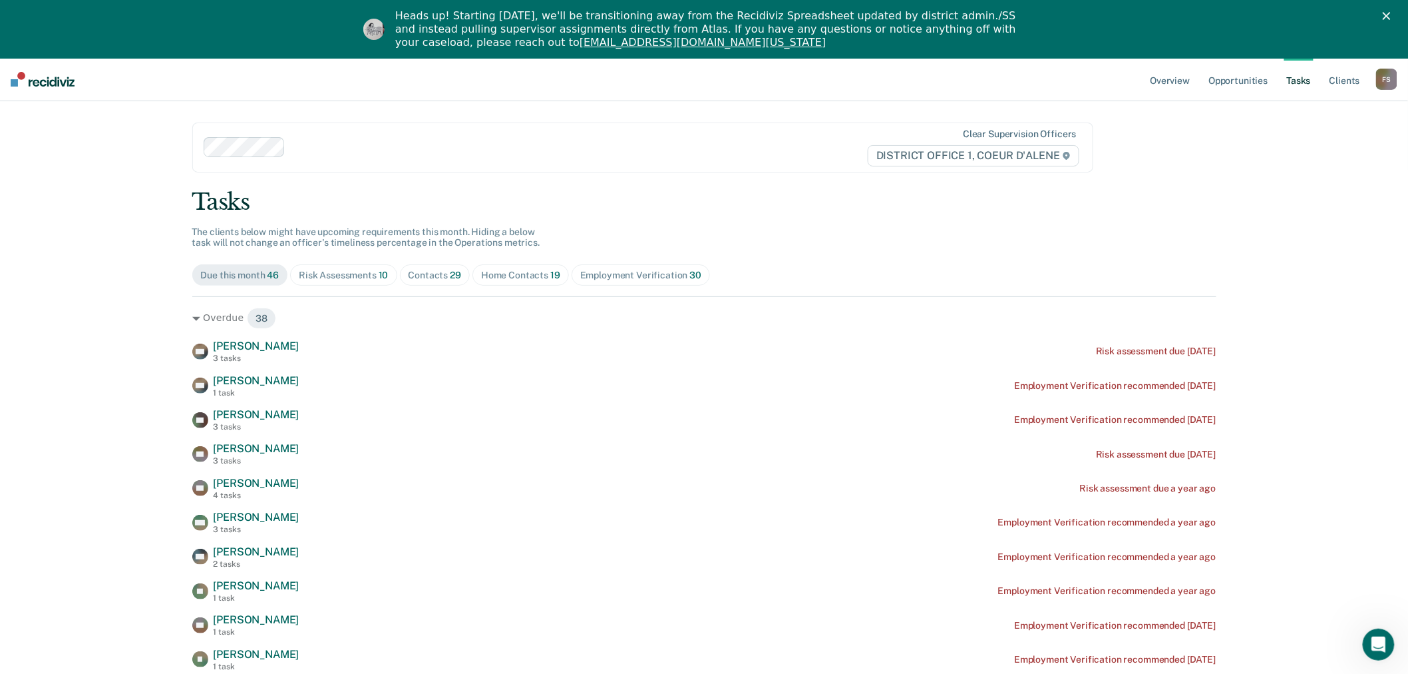
click at [423, 273] on div "Contacts 29" at bounding box center [435, 275] width 53 height 11
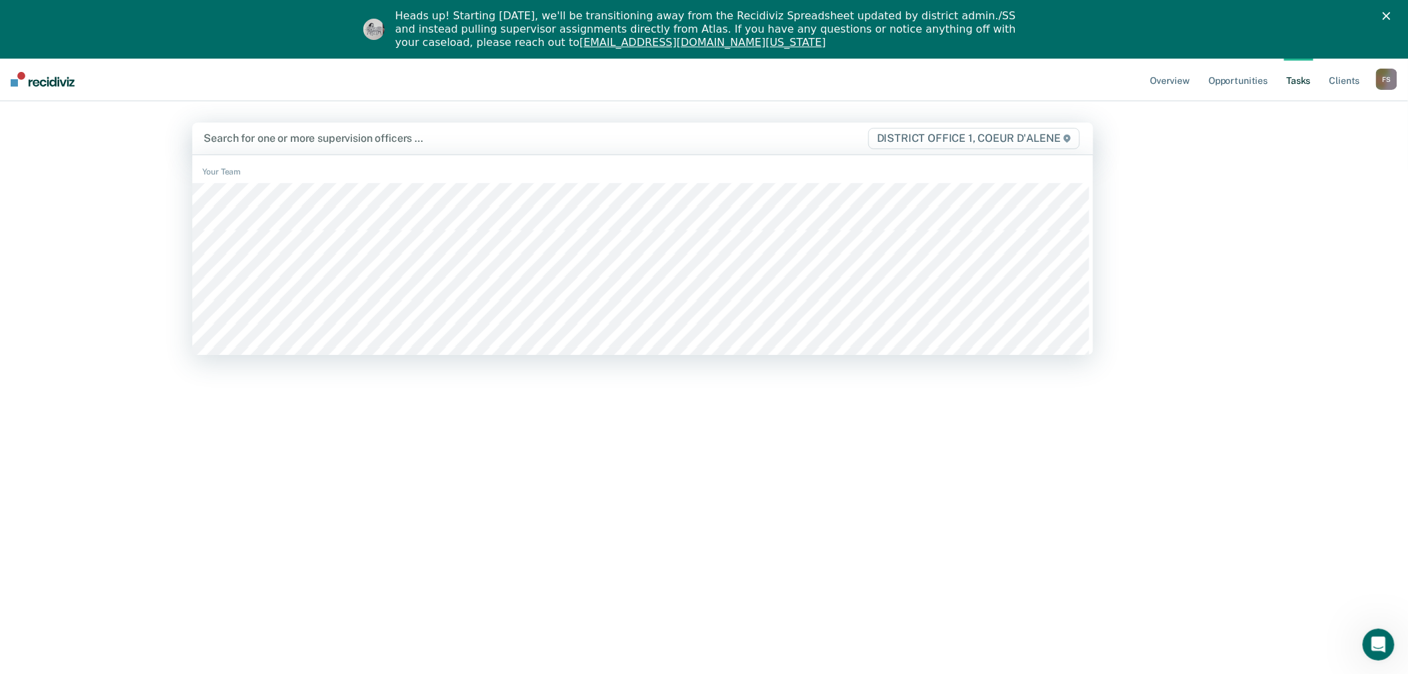
click at [280, 142] on div at bounding box center [511, 137] width 614 height 15
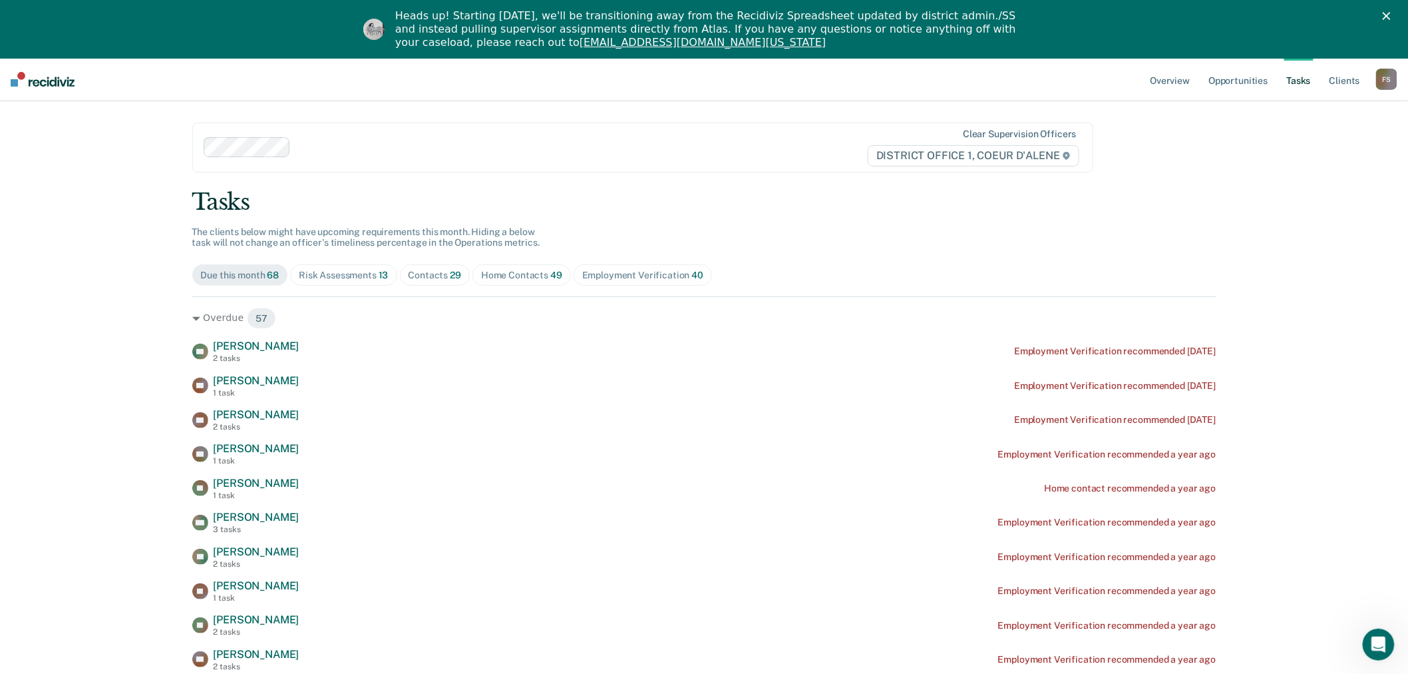
click at [441, 273] on div "Contacts 29" at bounding box center [435, 275] width 53 height 11
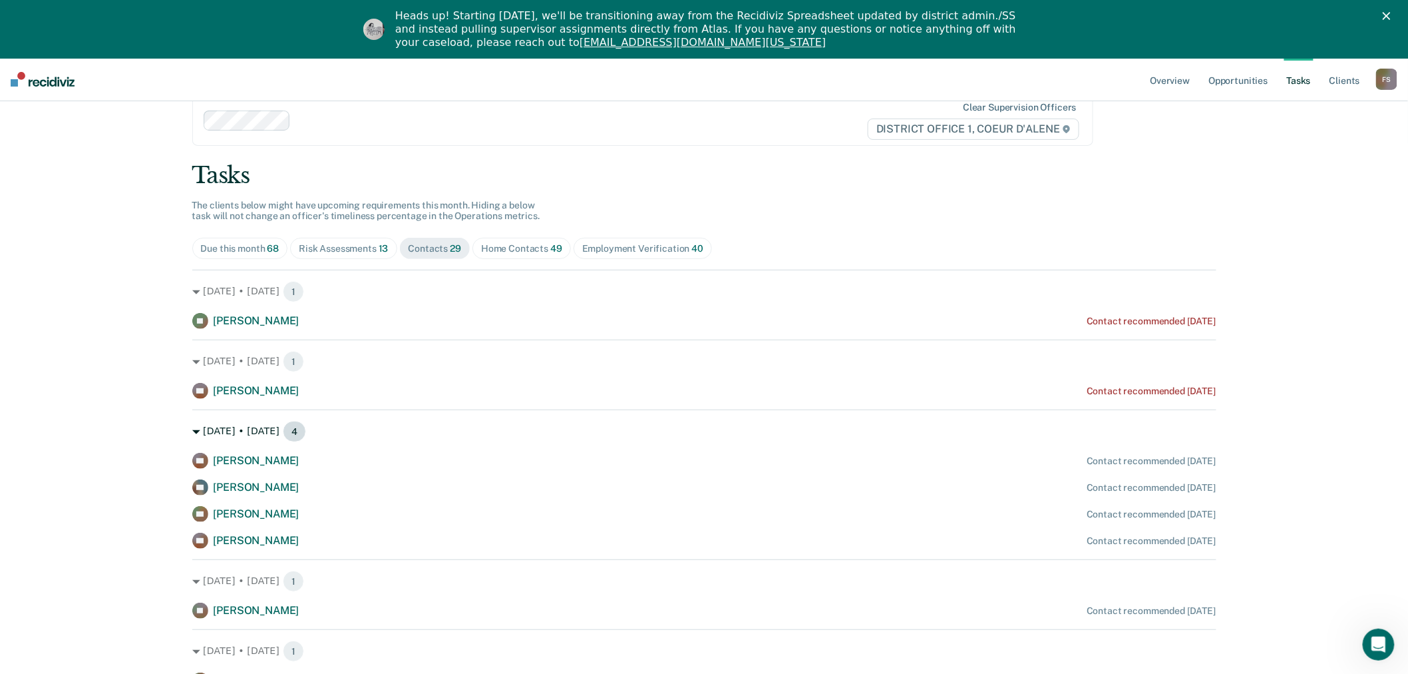
scroll to position [0, 0]
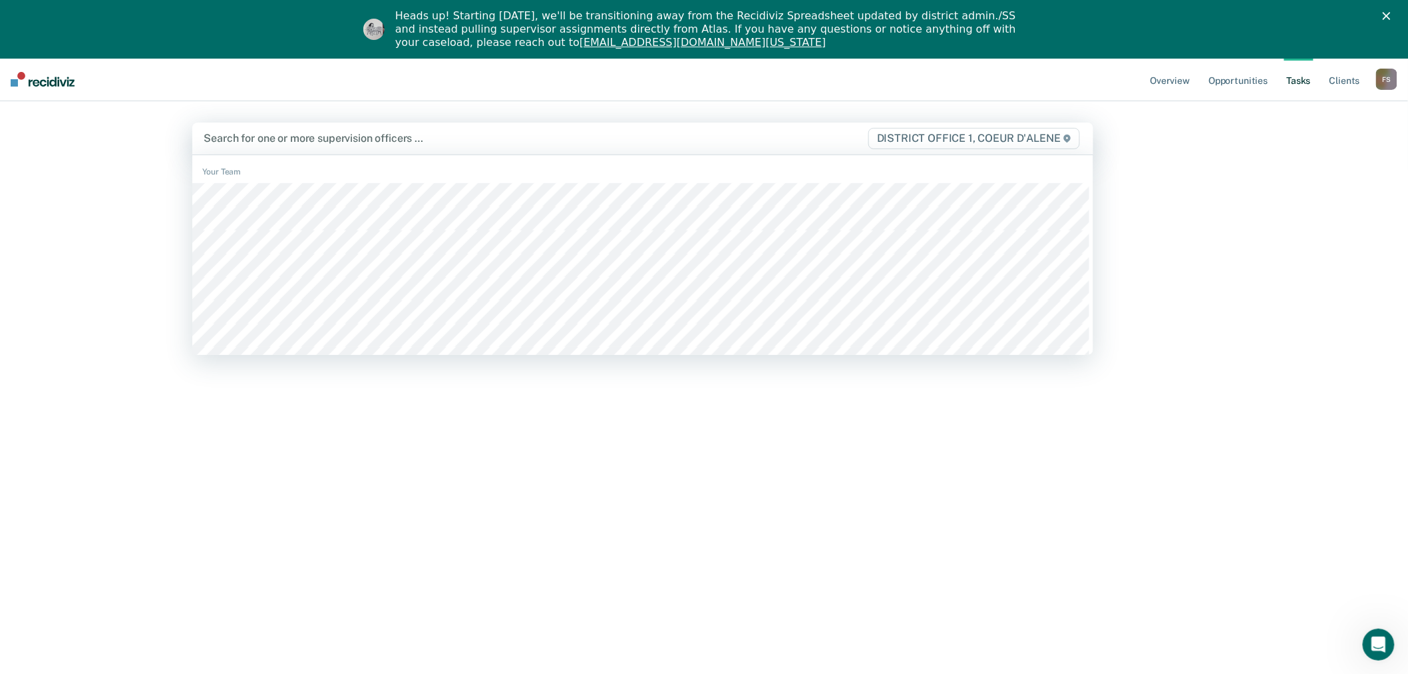
click at [278, 147] on div "Search for one or more supervision officers …" at bounding box center [511, 138] width 616 height 18
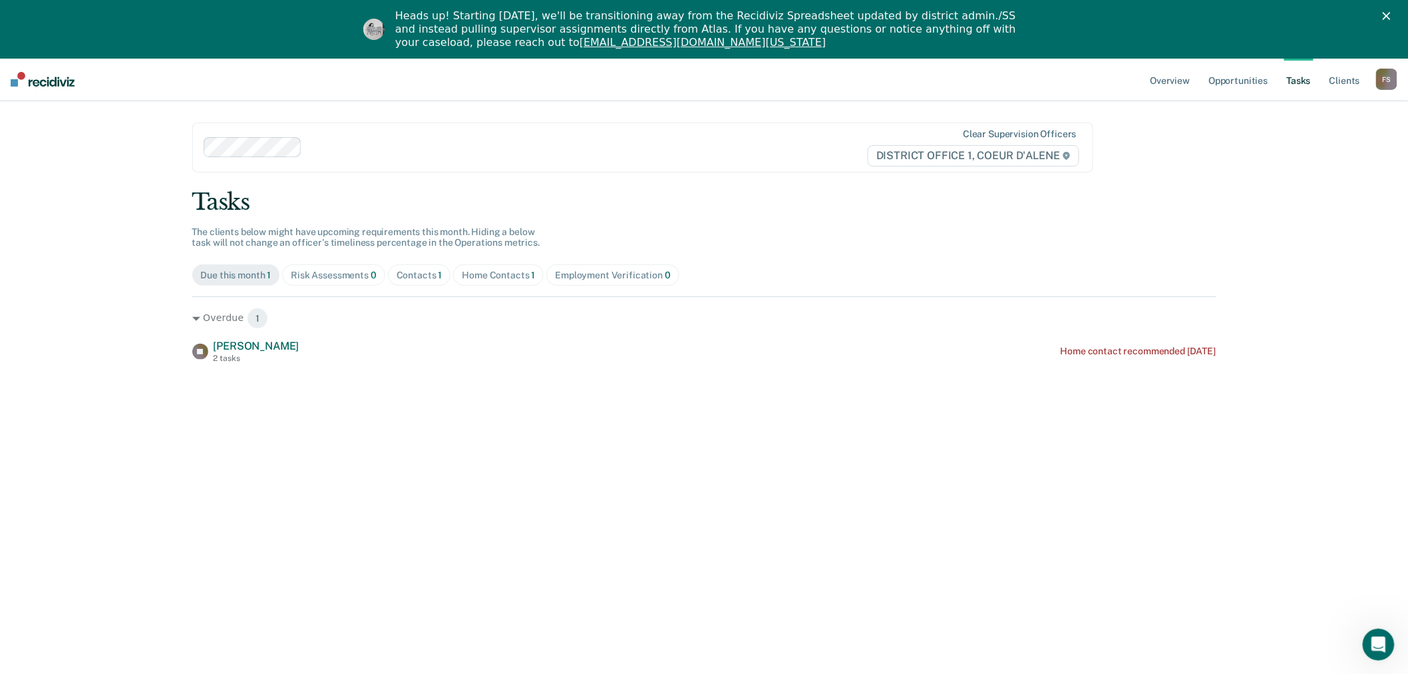
click at [397, 270] on div "Contacts 1" at bounding box center [420, 275] width 46 height 11
click at [469, 275] on div "Home Contacts 1" at bounding box center [498, 275] width 73 height 11
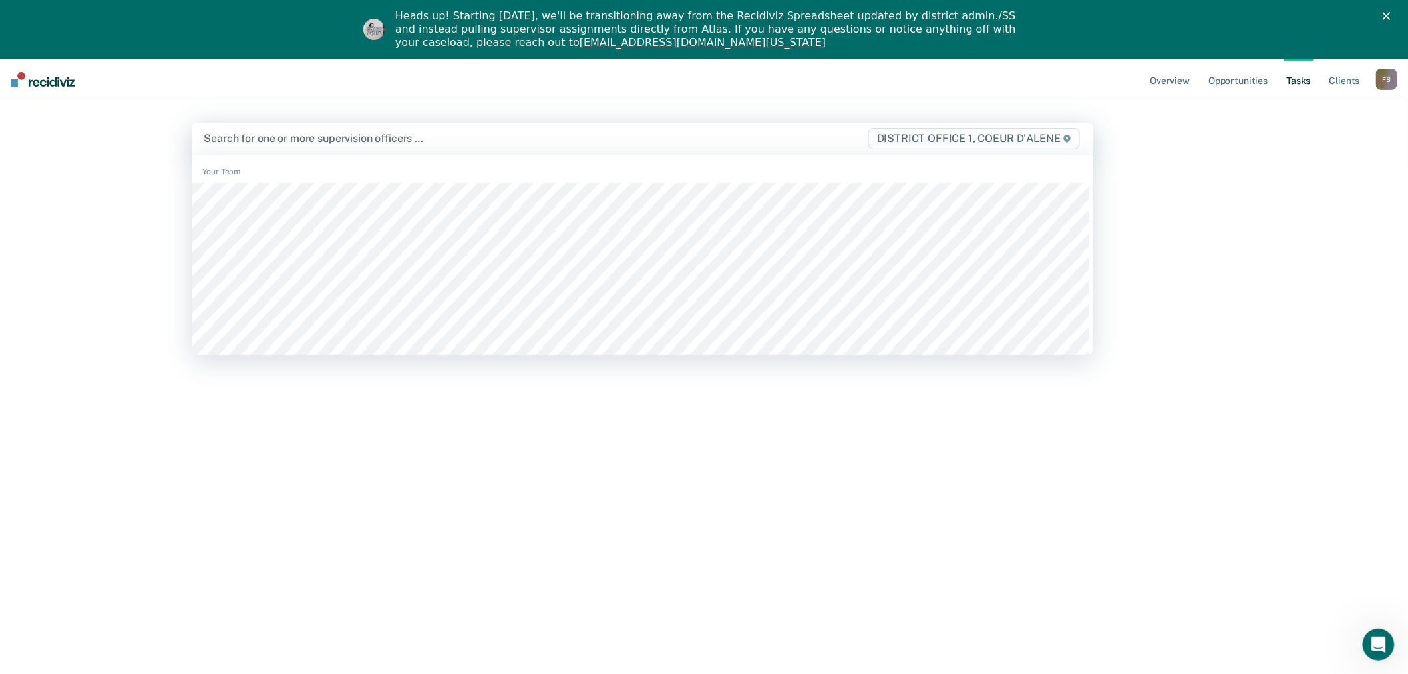
click at [283, 144] on div at bounding box center [511, 137] width 614 height 15
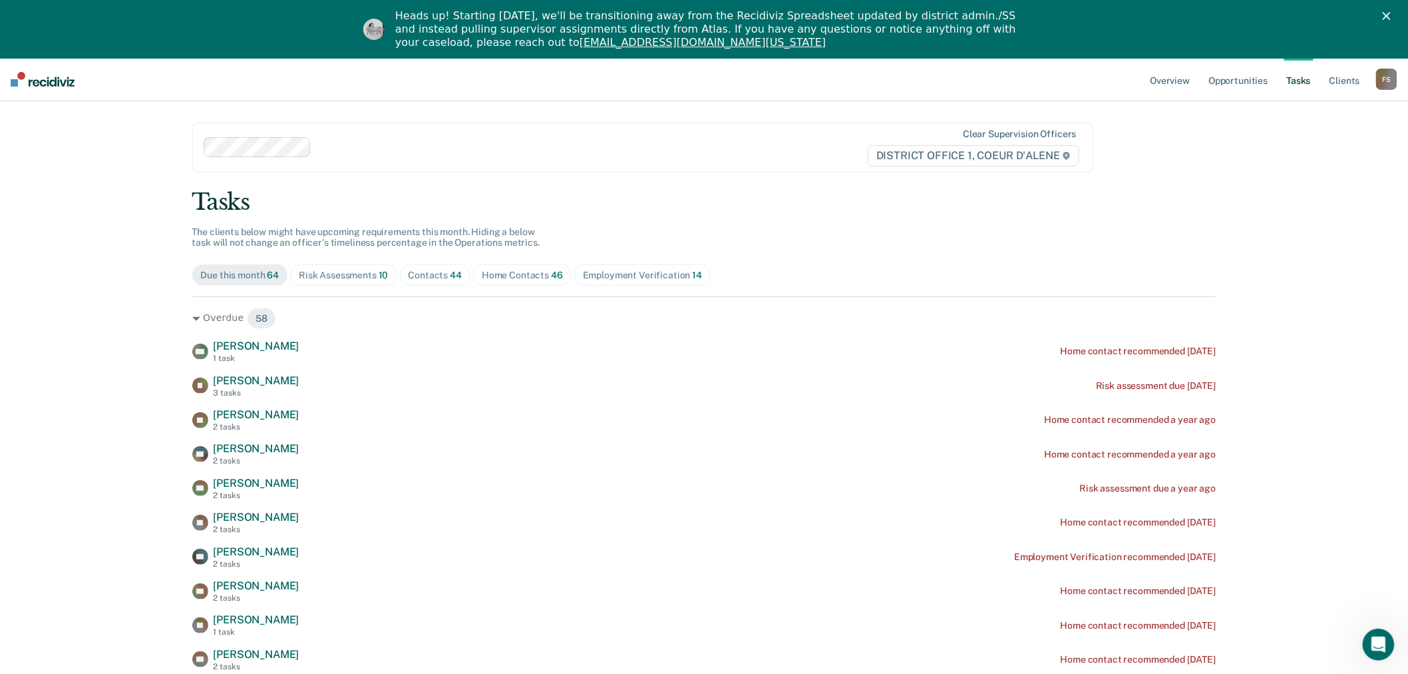
click at [423, 277] on div "Contacts 44" at bounding box center [436, 275] width 54 height 11
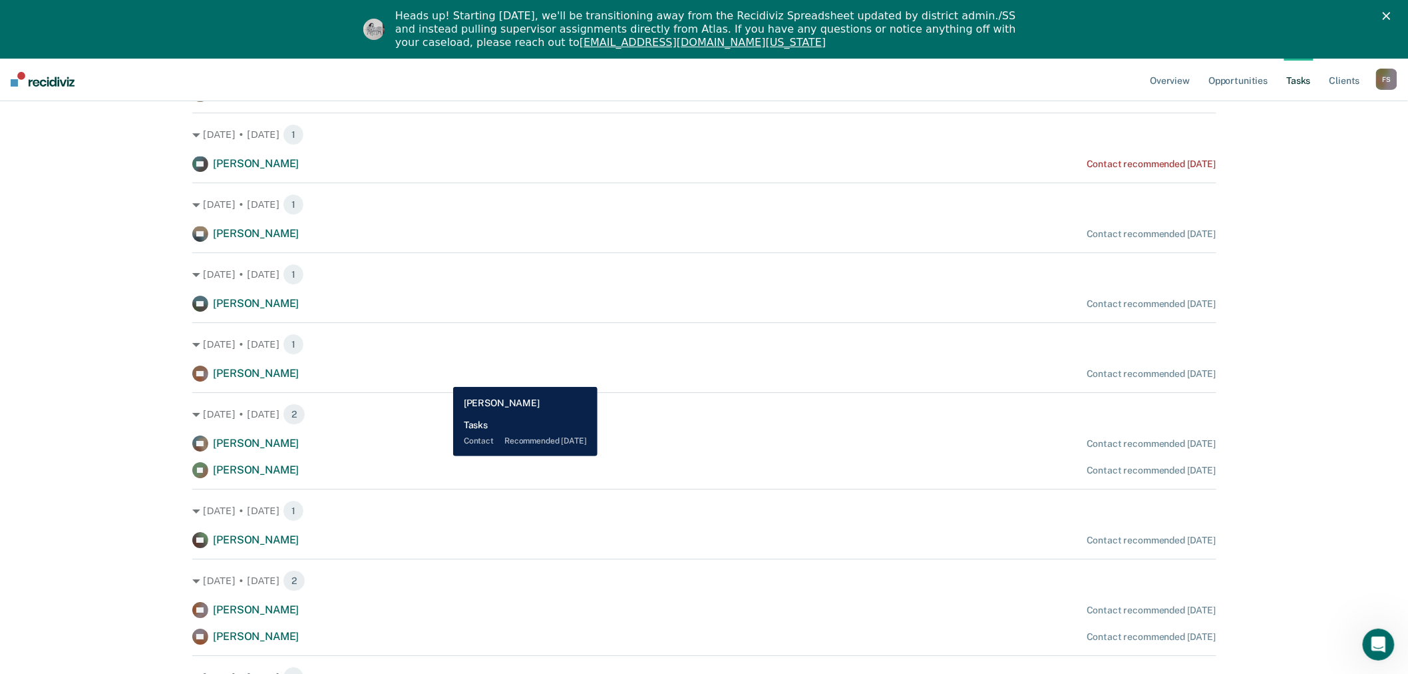
scroll to position [1627, 0]
